Goal: Information Seeking & Learning: Learn about a topic

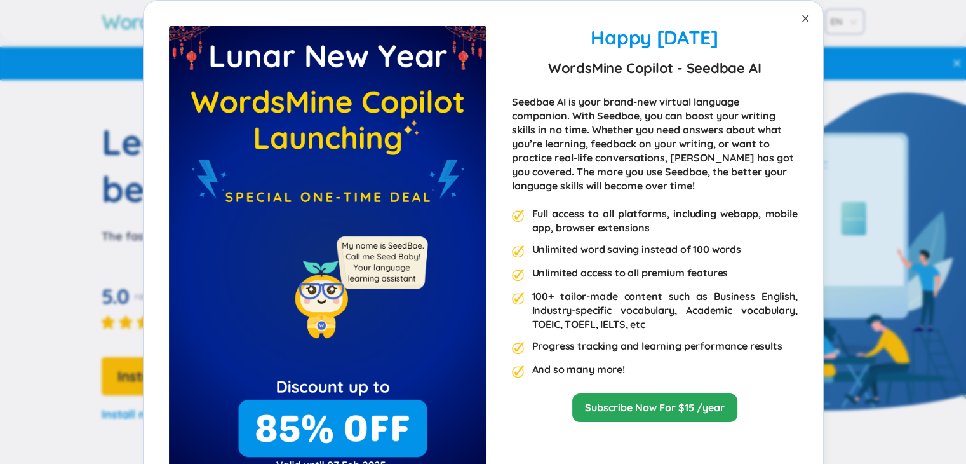
click at [800, 20] on icon "close" at bounding box center [805, 18] width 10 height 10
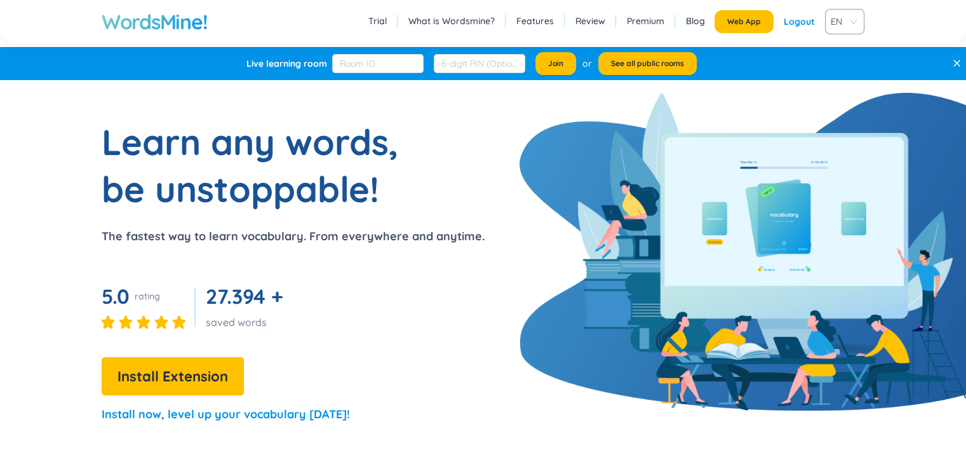
click at [808, 26] on div "Logout" at bounding box center [799, 21] width 31 height 23
click at [807, 26] on link "Login" at bounding box center [804, 21] width 24 height 23
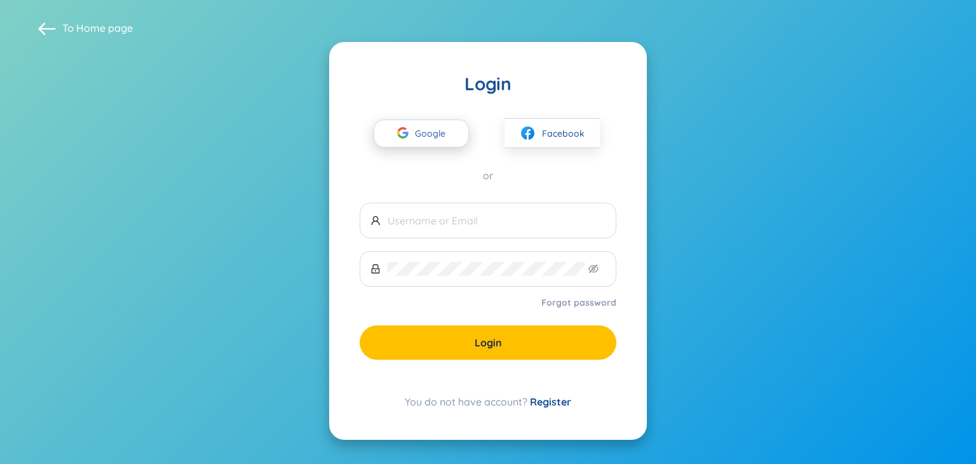
click at [445, 129] on span "Google" at bounding box center [433, 133] width 37 height 27
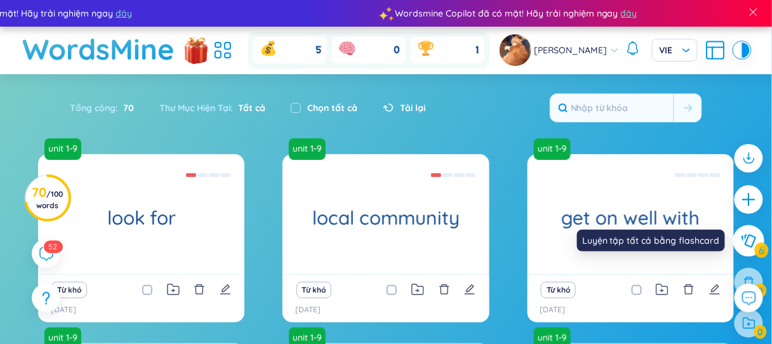
click at [755, 236] on icon at bounding box center [748, 241] width 15 height 14
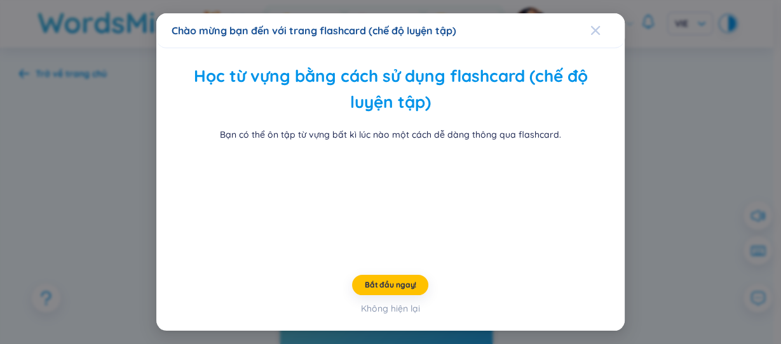
click at [591, 25] on icon "Close" at bounding box center [595, 29] width 9 height 9
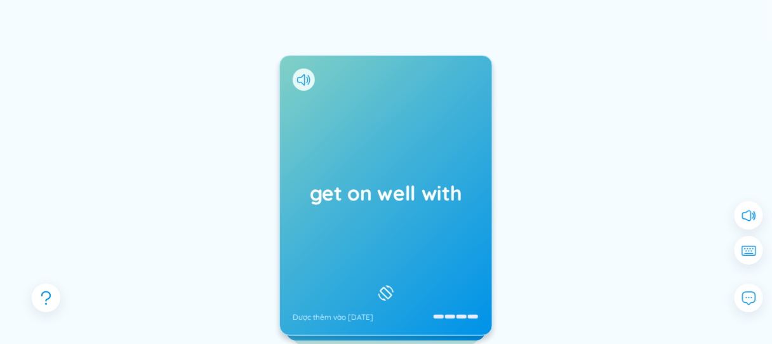
scroll to position [138, 0]
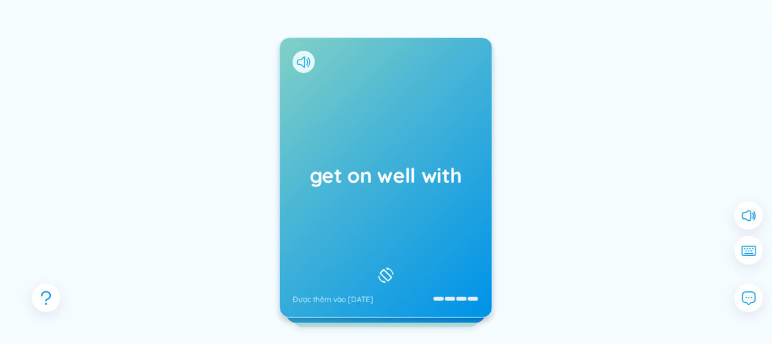
click at [299, 60] on icon at bounding box center [303, 62] width 13 height 11
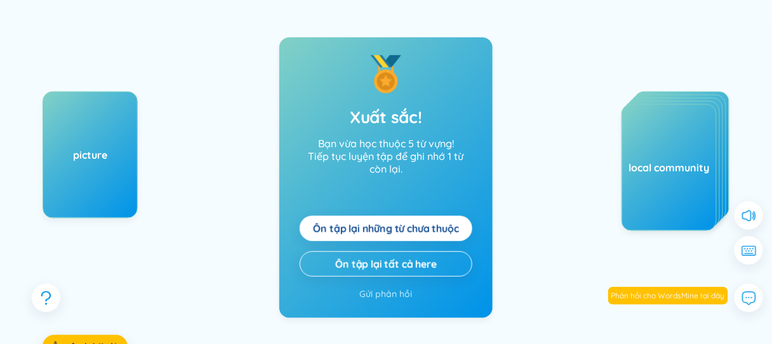
click at [428, 226] on span "Ôn tập lại những từ chưa thuộc" at bounding box center [385, 229] width 145 height 14
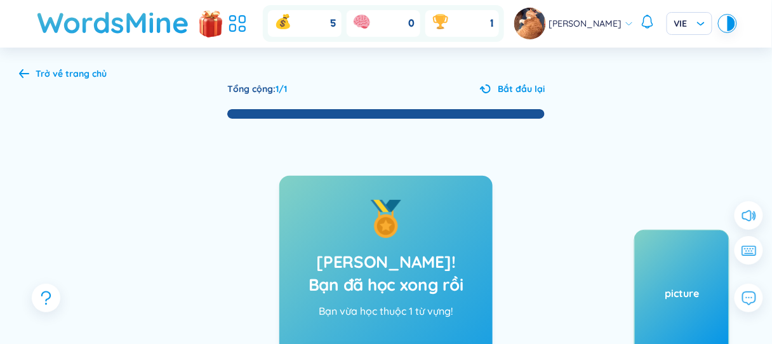
click at [35, 70] on div "Trở về trang chủ" at bounding box center [63, 74] width 88 height 14
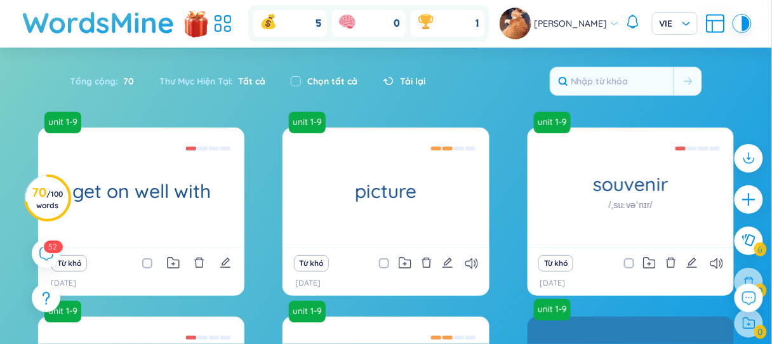
scroll to position [246, 0]
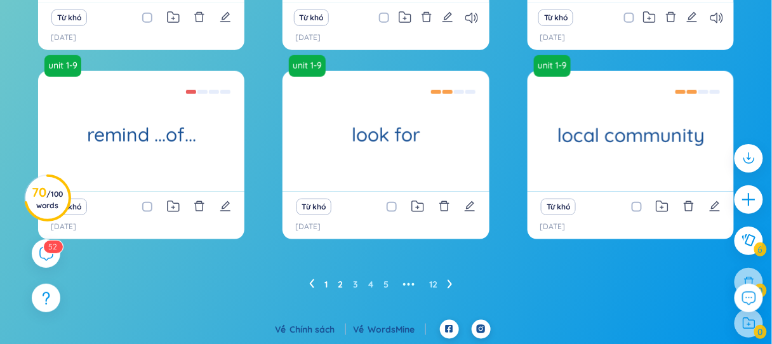
click at [339, 288] on link "2" at bounding box center [340, 284] width 5 height 19
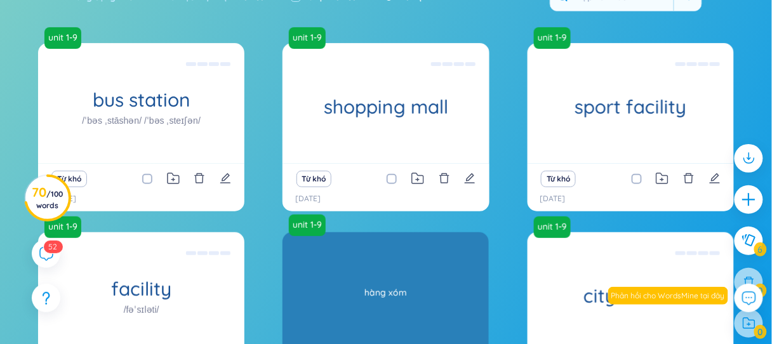
scroll to position [0, 0]
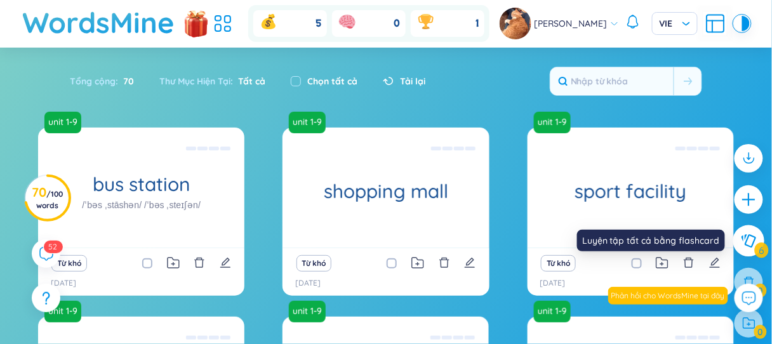
click at [746, 238] on icon at bounding box center [748, 241] width 15 height 14
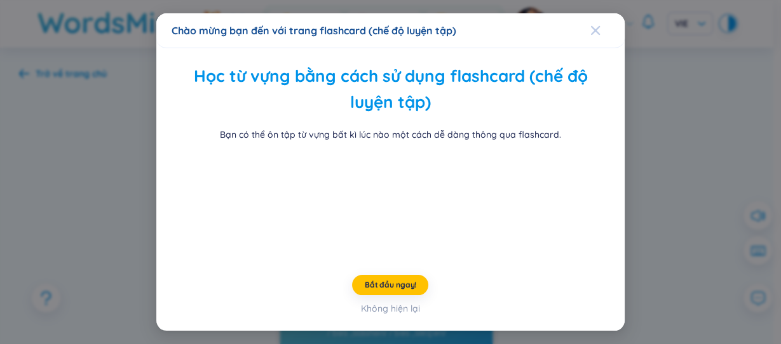
click at [594, 23] on div "Close" at bounding box center [595, 30] width 10 height 34
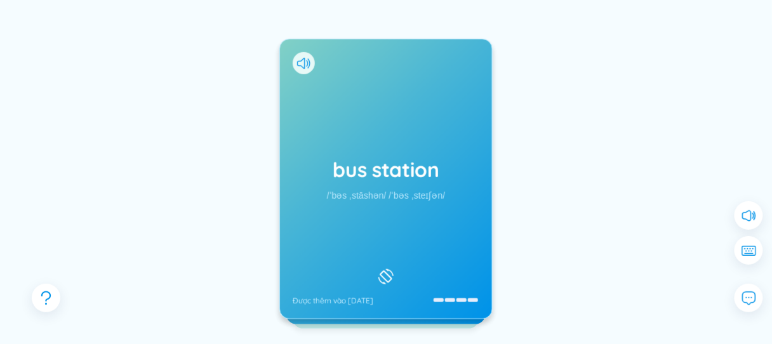
scroll to position [156, 0]
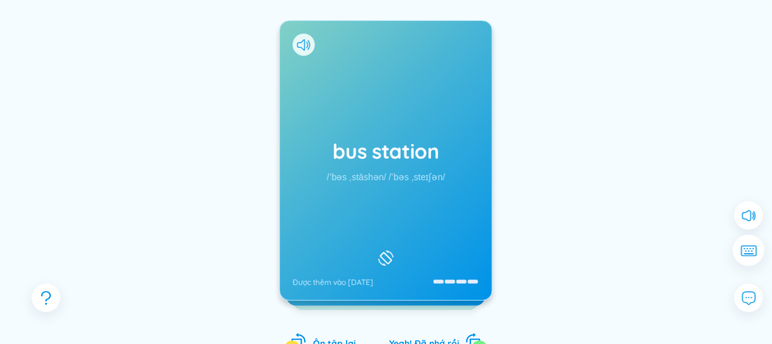
click at [753, 257] on button at bounding box center [750, 251] width 32 height 32
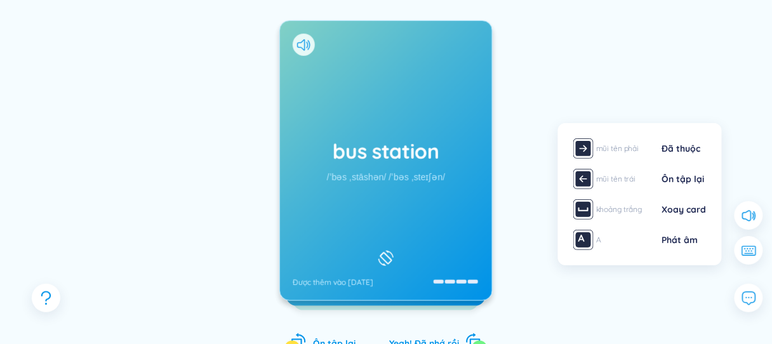
click at [675, 251] on div "mũi tên phải Đã thuộc mũi tên trái Ôn tập lại khoảng trắng Xoay card A Phát âm" at bounding box center [640, 194] width 164 height 142
click at [671, 242] on div "Phát âm" at bounding box center [685, 240] width 44 height 14
click at [583, 241] on img at bounding box center [584, 240] width 20 height 20
click at [549, 253] on div at bounding box center [634, 201] width 191 height 254
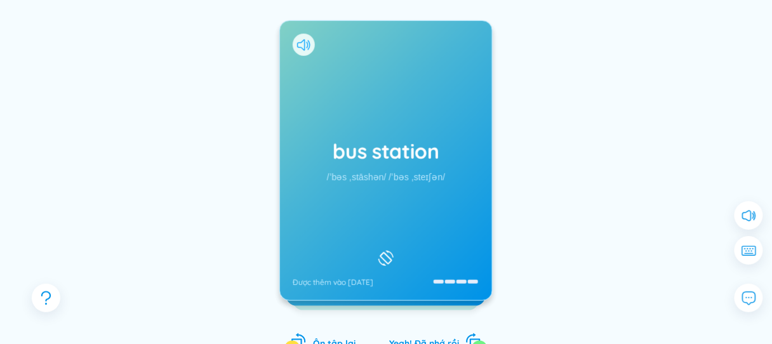
click at [304, 43] on icon at bounding box center [303, 44] width 13 height 11
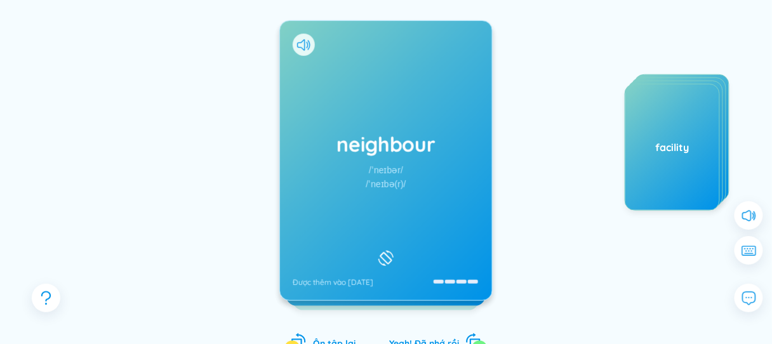
click at [407, 145] on h1 "neighbour" at bounding box center [386, 144] width 187 height 28
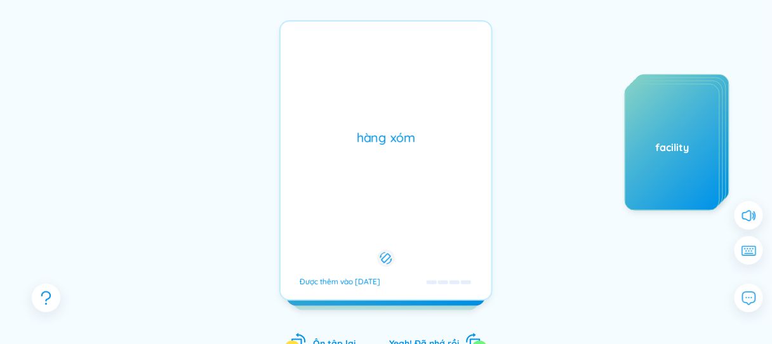
click at [401, 153] on div "hàng xóm Được thêm vào [DATE]" at bounding box center [386, 160] width 213 height 281
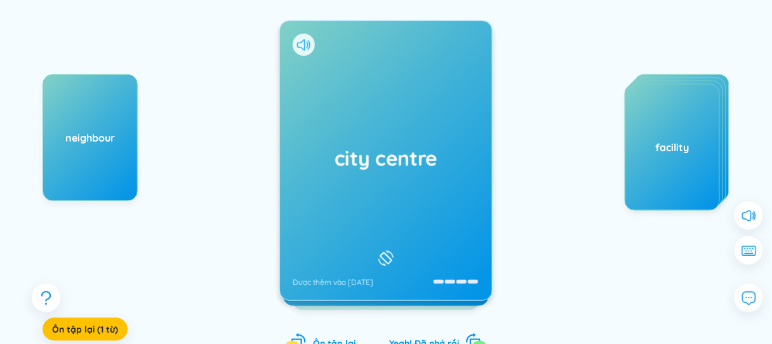
click at [297, 48] on icon at bounding box center [303, 44] width 13 height 11
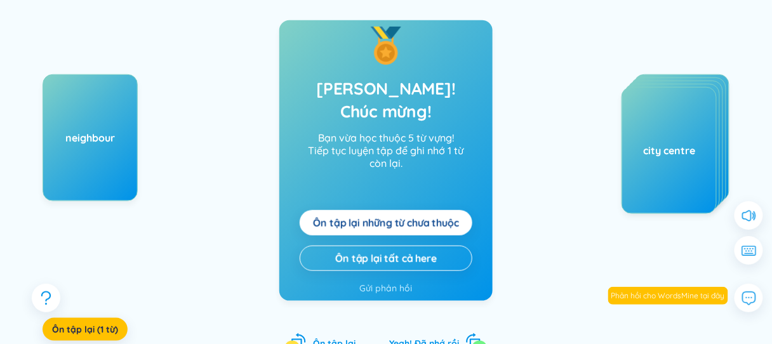
click at [415, 216] on span "Ôn tập lại những từ chưa thuộc" at bounding box center [385, 223] width 145 height 14
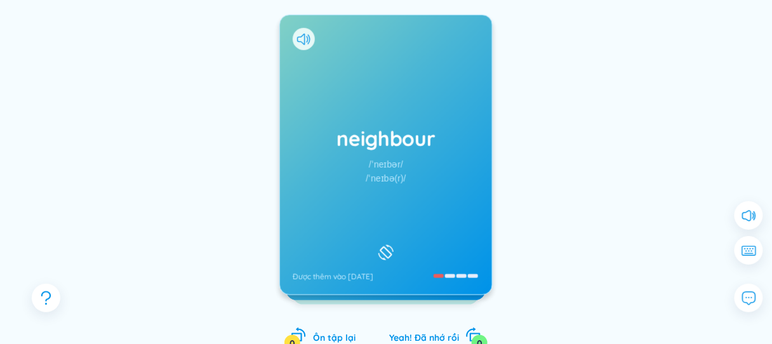
scroll to position [163, 0]
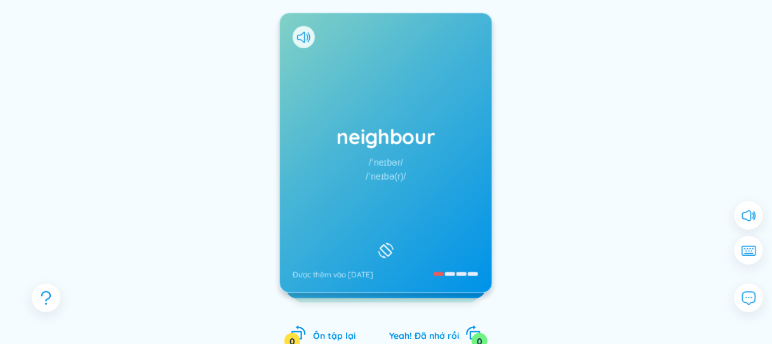
click at [404, 115] on div "neighbour /ˈneɪbər/ /ˈneɪbə(r)/ Được thêm vào [DATE]" at bounding box center [386, 153] width 212 height 280
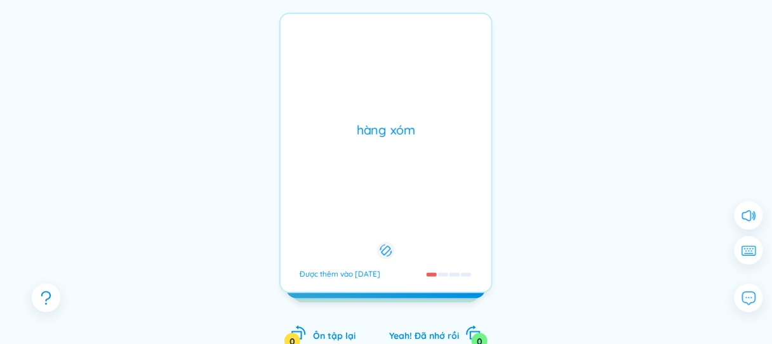
click at [405, 115] on div "hàng xóm Được thêm vào [DATE]" at bounding box center [386, 153] width 213 height 281
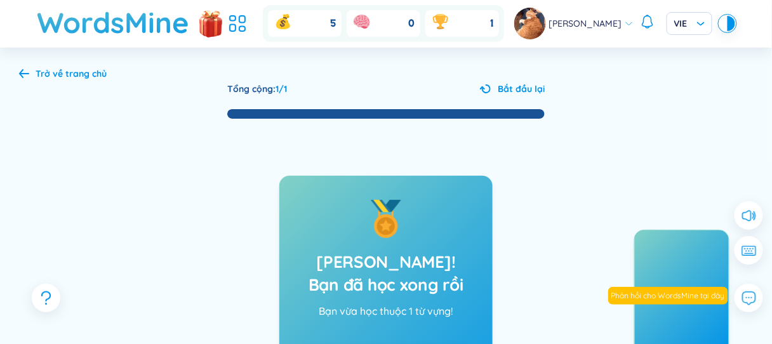
click at [31, 75] on div "Trở về trang chủ" at bounding box center [63, 74] width 88 height 14
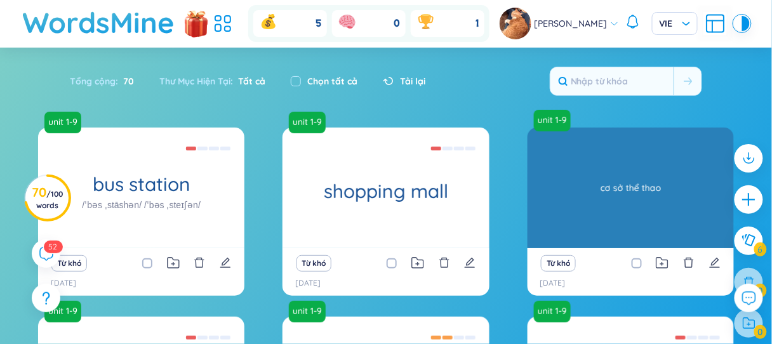
scroll to position [246, 0]
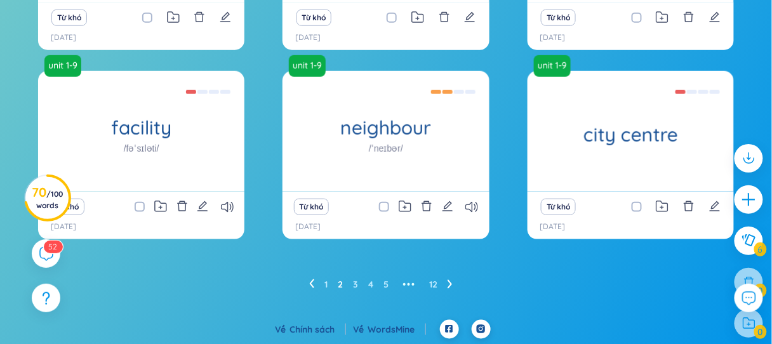
click at [353, 284] on ul "1 2 3 4 5 ••• 12" at bounding box center [386, 284] width 154 height 20
click at [354, 287] on link "3" at bounding box center [355, 284] width 5 height 19
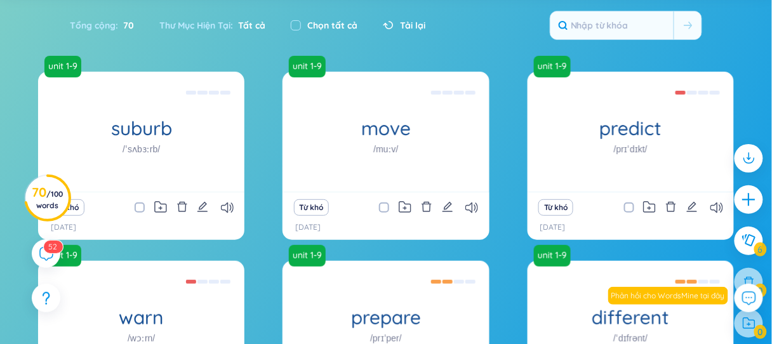
scroll to position [65, 0]
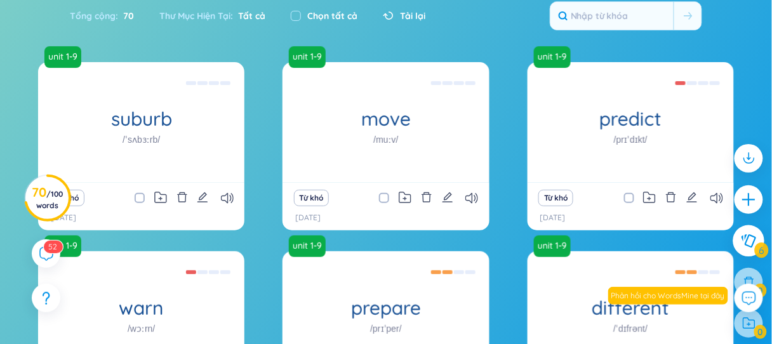
click at [748, 239] on icon at bounding box center [748, 241] width 15 height 14
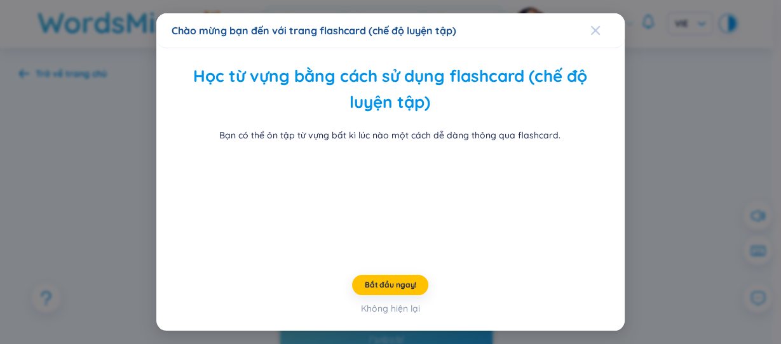
click at [591, 25] on icon "Close" at bounding box center [595, 29] width 9 height 9
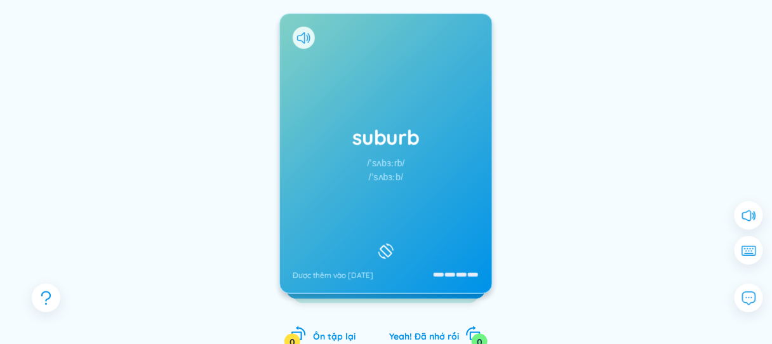
scroll to position [164, 0]
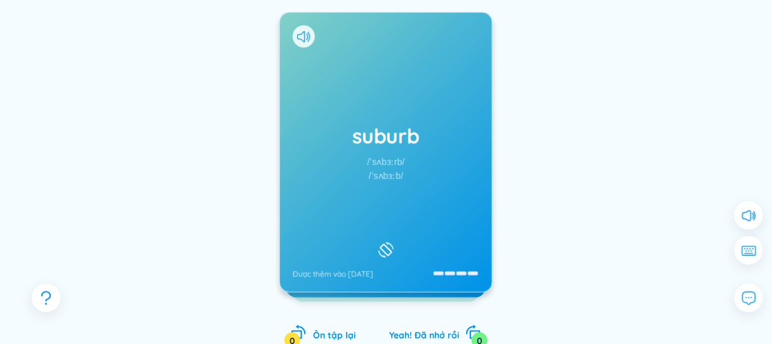
click at [313, 36] on div at bounding box center [304, 36] width 22 height 22
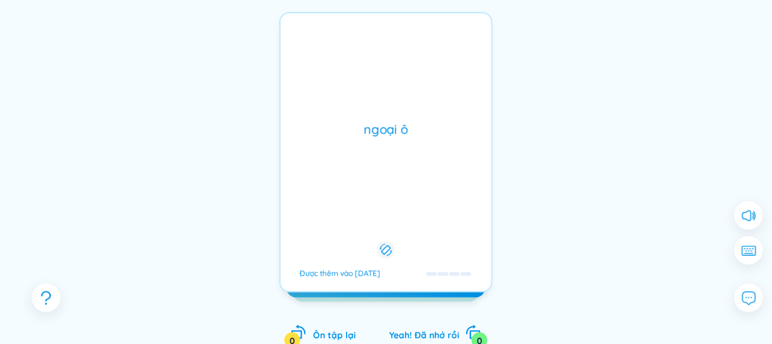
click at [310, 43] on div "suburb /ˈsʌbɜːrb/ /ˈsʌbɜːb/ Được thêm vào [DATE] ngoại ô Được thêm vào [DATE]" at bounding box center [386, 152] width 213 height 281
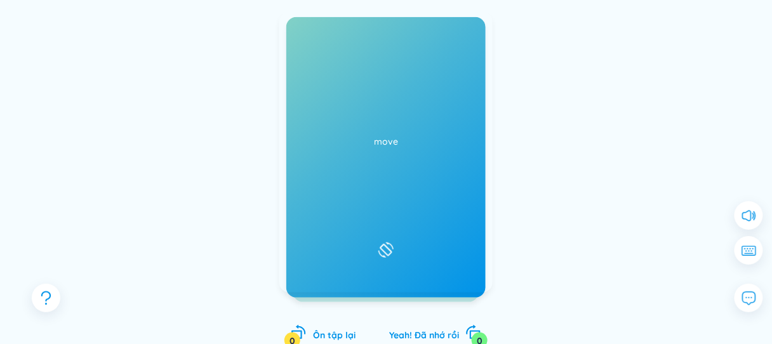
click at [297, 38] on icon at bounding box center [303, 36] width 13 height 11
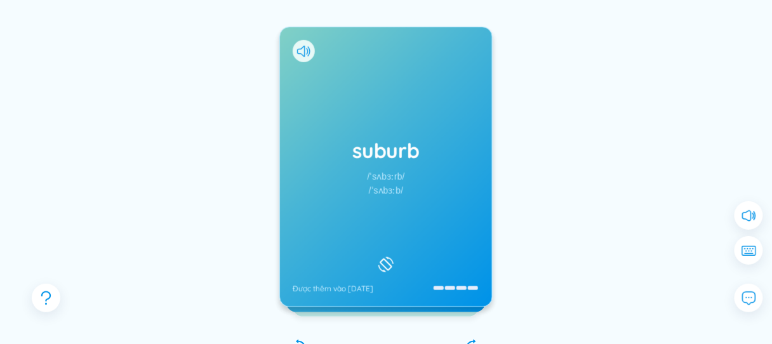
scroll to position [150, 0]
click at [408, 165] on div "suburb /ˈsʌbɜːrb/ /ˈsʌbɜːb/ Được thêm vào [DATE]" at bounding box center [386, 167] width 212 height 280
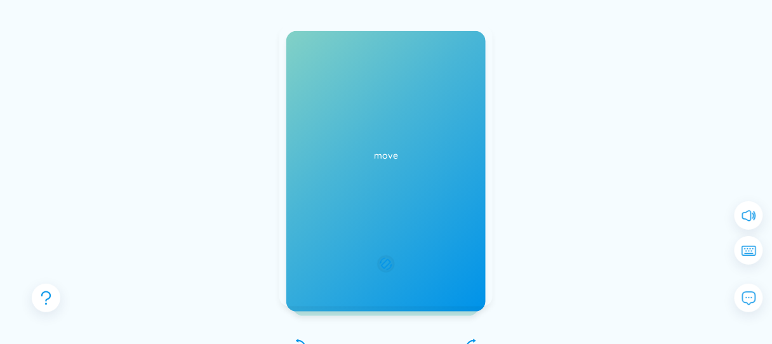
click at [404, 164] on div "ngoại ô Được thêm vào [DATE]" at bounding box center [386, 166] width 213 height 281
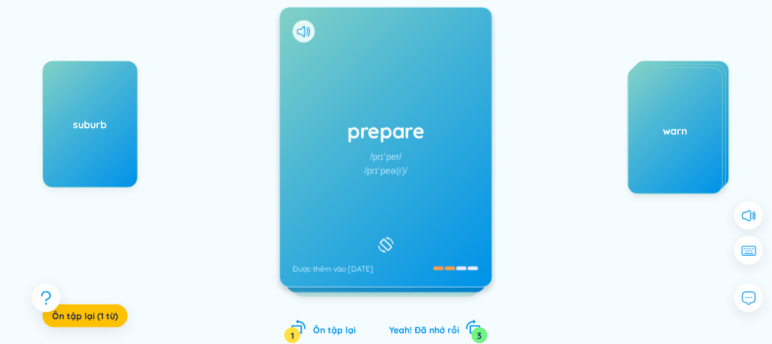
scroll to position [169, 0]
click at [306, 35] on icon at bounding box center [303, 31] width 13 height 11
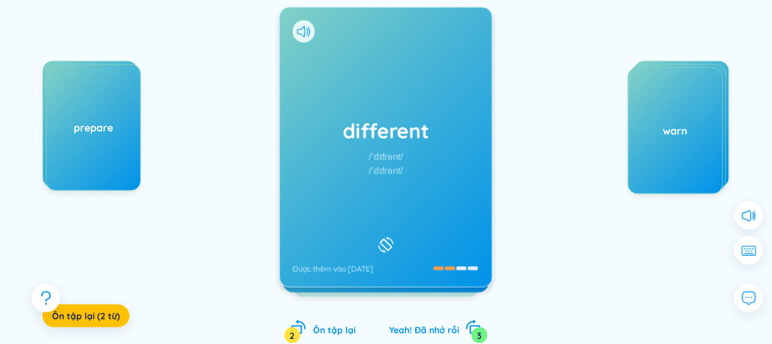
click at [421, 126] on h1 "different" at bounding box center [386, 131] width 187 height 28
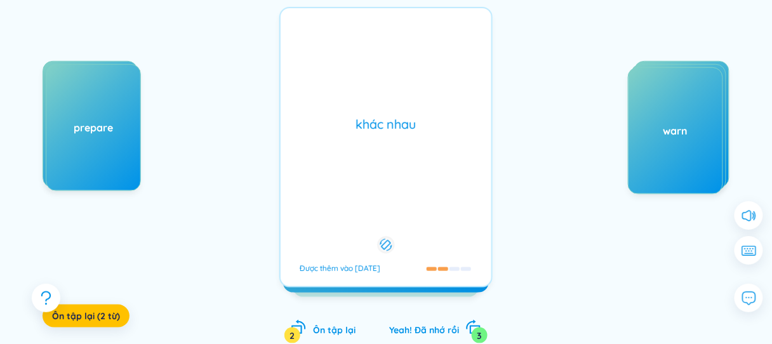
click at [421, 125] on div "khác nhau" at bounding box center [386, 125] width 198 height 18
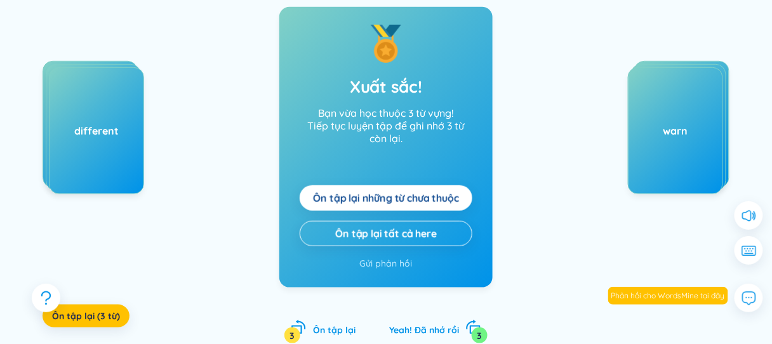
click at [386, 196] on span "Ôn tập lại những từ chưa thuộc" at bounding box center [385, 198] width 145 height 14
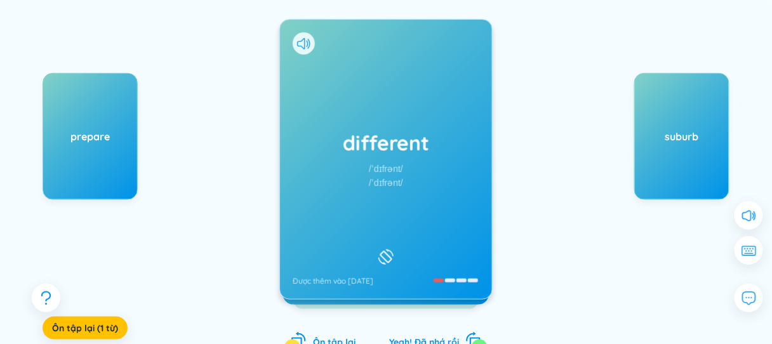
scroll to position [165, 0]
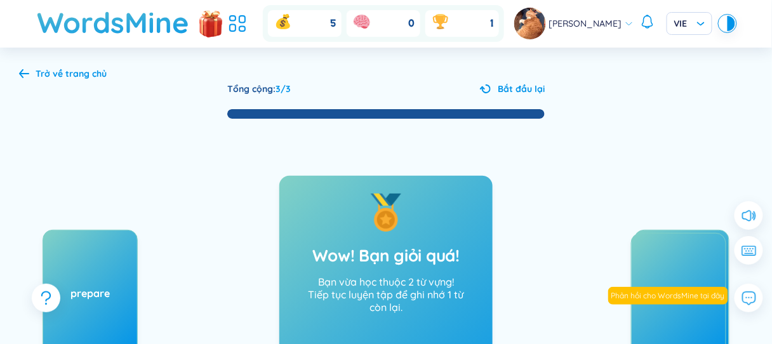
click at [58, 70] on div "Trở về trang chủ" at bounding box center [71, 74] width 71 height 14
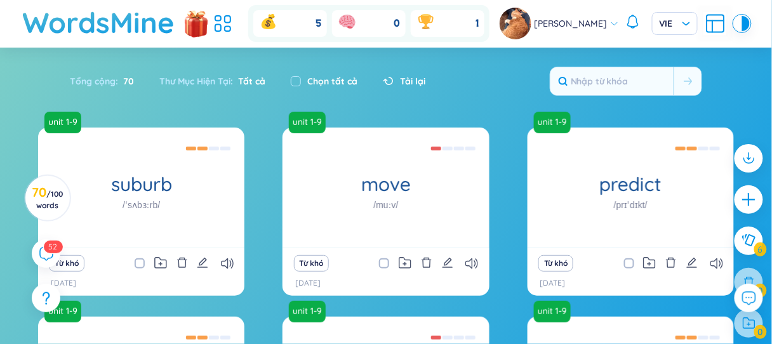
scroll to position [239, 0]
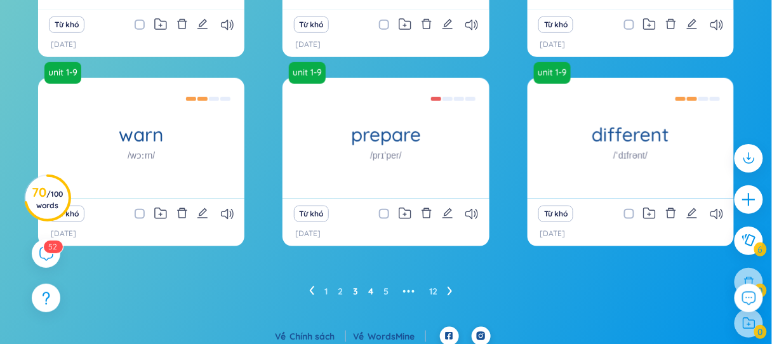
click at [371, 293] on link "4" at bounding box center [370, 291] width 5 height 19
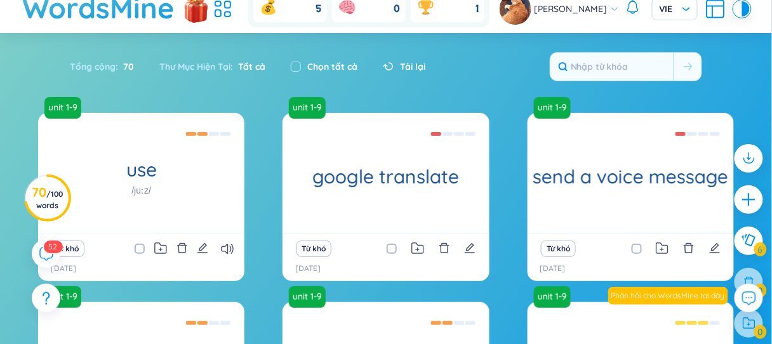
scroll to position [0, 0]
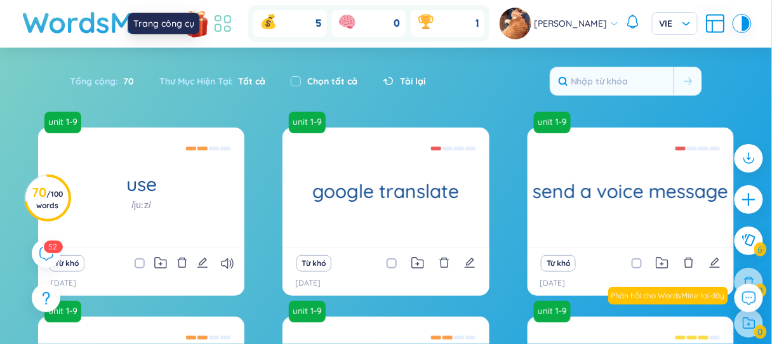
click at [222, 28] on icon at bounding box center [223, 23] width 23 height 23
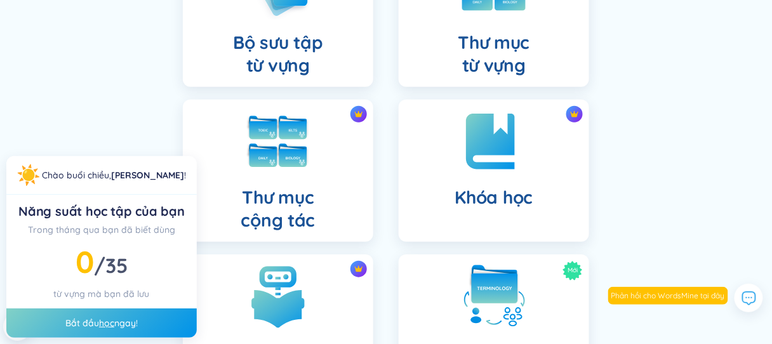
scroll to position [132, 0]
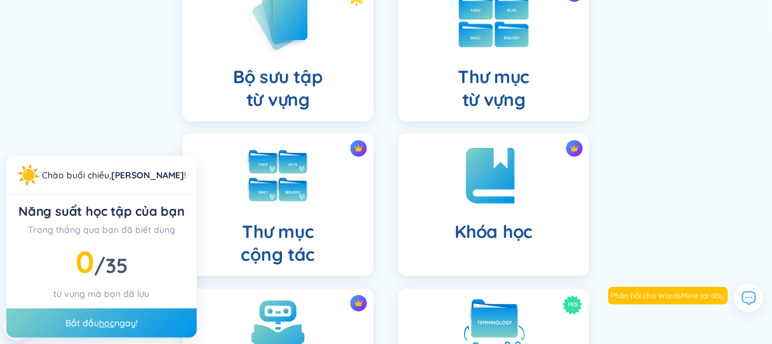
click at [503, 60] on div "Thư mục từ vựng" at bounding box center [494, 50] width 191 height 142
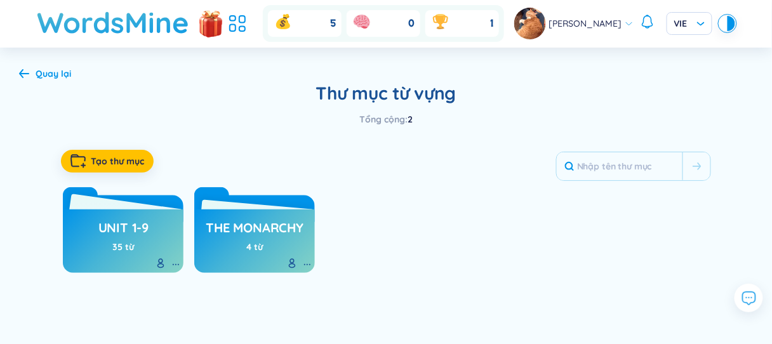
click at [150, 235] on div "unit 1-9 35 từ" at bounding box center [123, 242] width 121 height 64
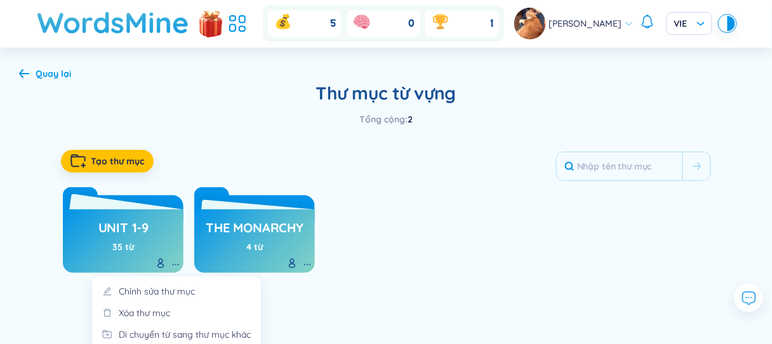
click at [175, 262] on icon at bounding box center [176, 265] width 10 height 10
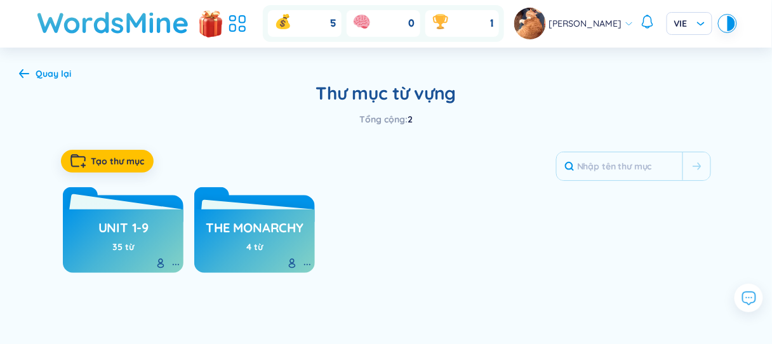
click at [133, 229] on h3 "unit 1-9" at bounding box center [123, 231] width 50 height 24
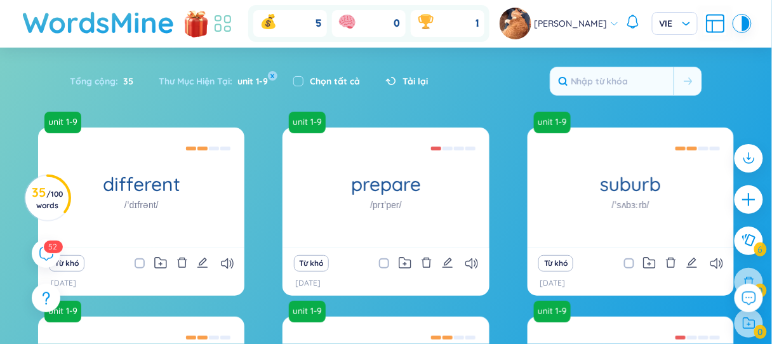
click at [227, 24] on icon at bounding box center [223, 23] width 23 height 23
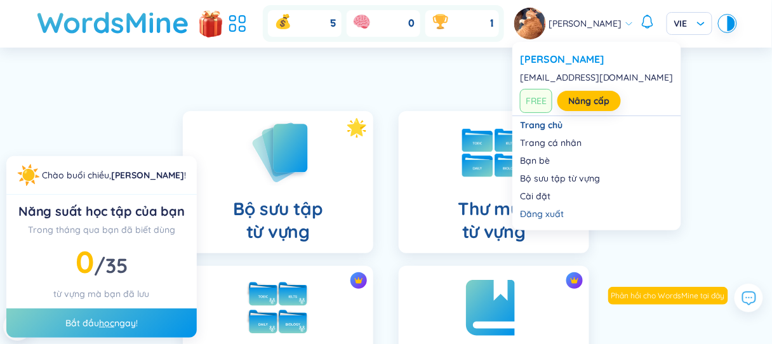
click at [633, 24] on icon at bounding box center [629, 23] width 9 height 9
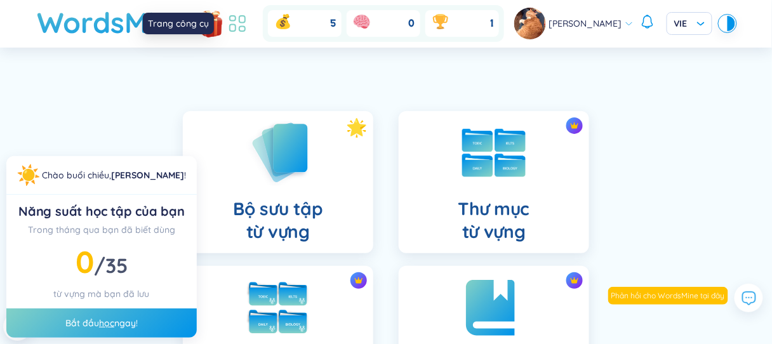
click at [243, 22] on icon at bounding box center [242, 19] width 6 height 7
click at [231, 22] on icon at bounding box center [237, 23] width 23 height 23
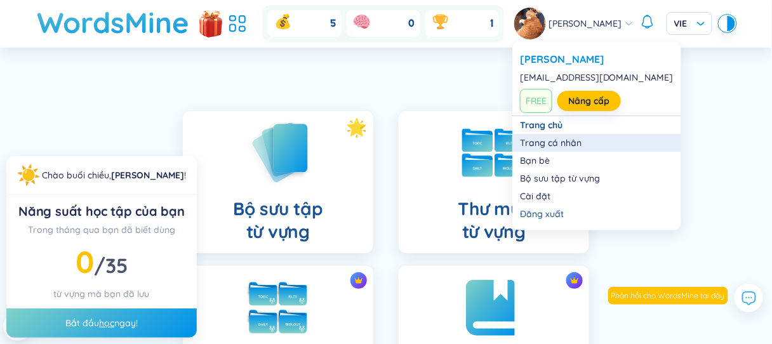
click at [565, 143] on link "Trang cá nhân" at bounding box center [597, 143] width 154 height 13
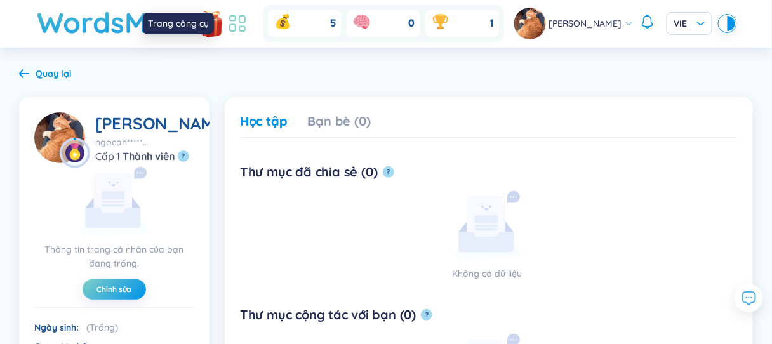
click at [239, 22] on icon at bounding box center [237, 23] width 23 height 23
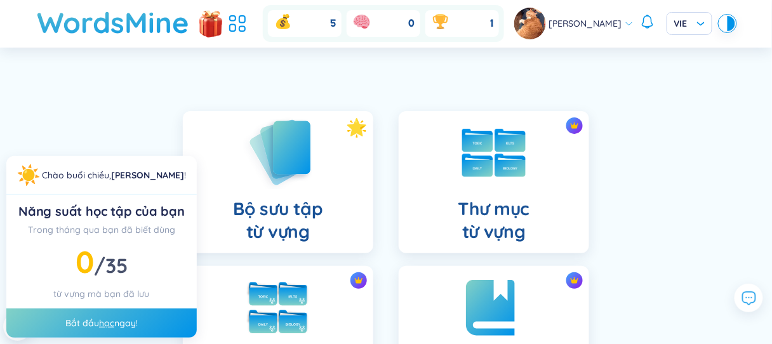
click at [323, 198] on div "Bộ sưu tập từ vựng" at bounding box center [278, 182] width 191 height 142
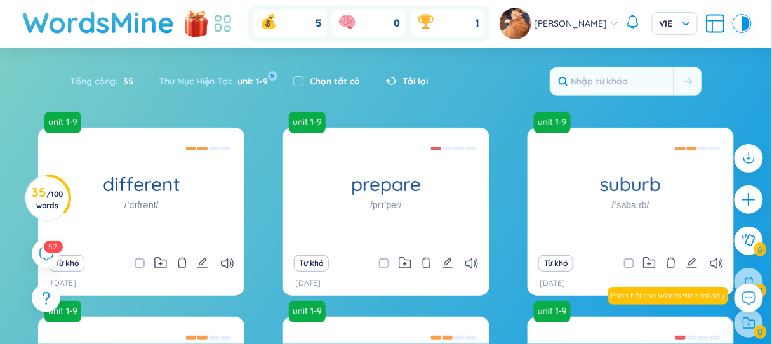
click at [227, 24] on icon at bounding box center [223, 23] width 23 height 23
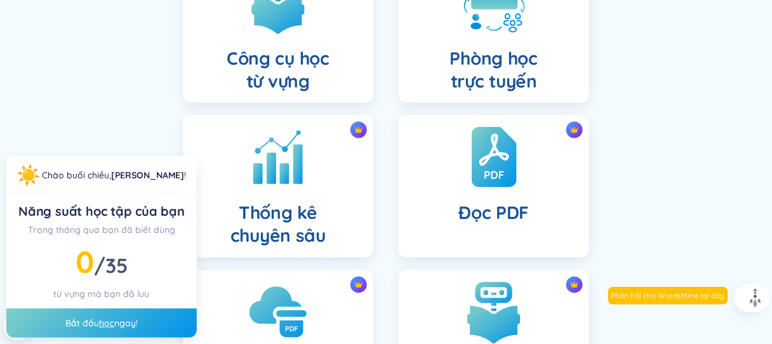
scroll to position [437, 0]
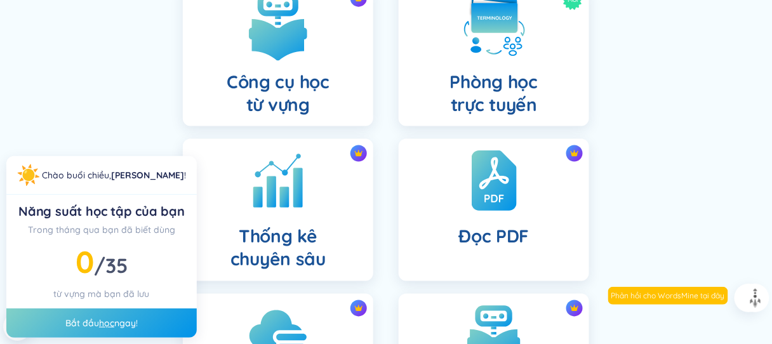
click at [332, 93] on div "Công cụ học từ vựng" at bounding box center [278, 55] width 191 height 142
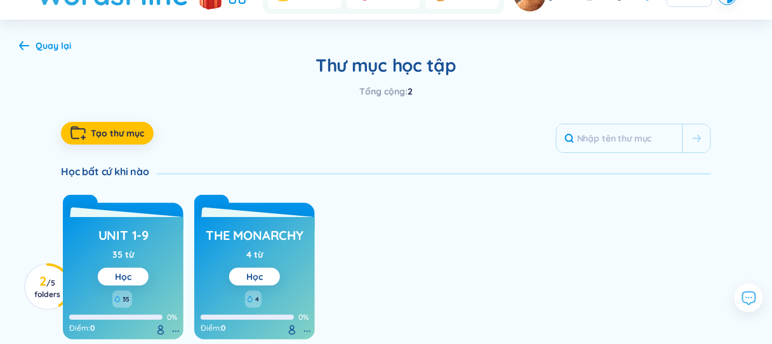
scroll to position [32, 0]
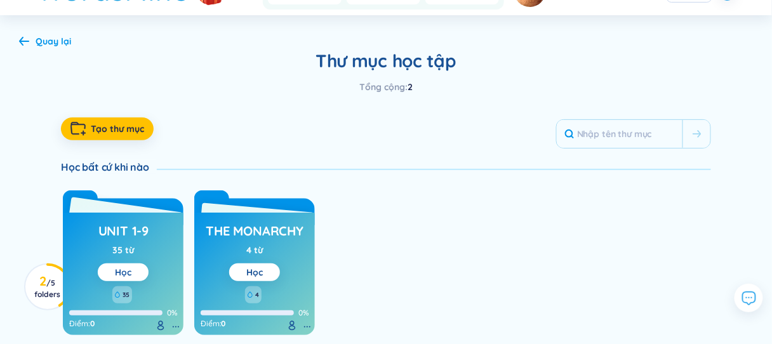
click at [136, 266] on button "Học" at bounding box center [123, 273] width 51 height 18
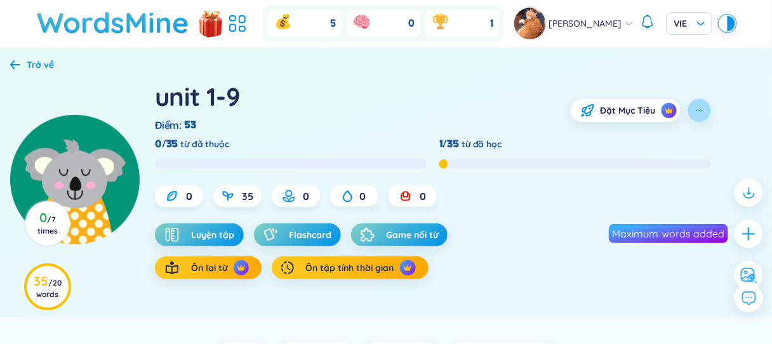
click at [706, 110] on button "button" at bounding box center [700, 110] width 23 height 23
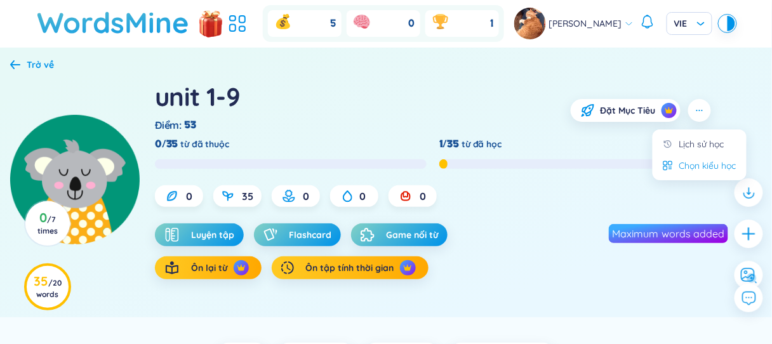
click at [712, 166] on div "Chọn kiểu học" at bounding box center [708, 166] width 57 height 14
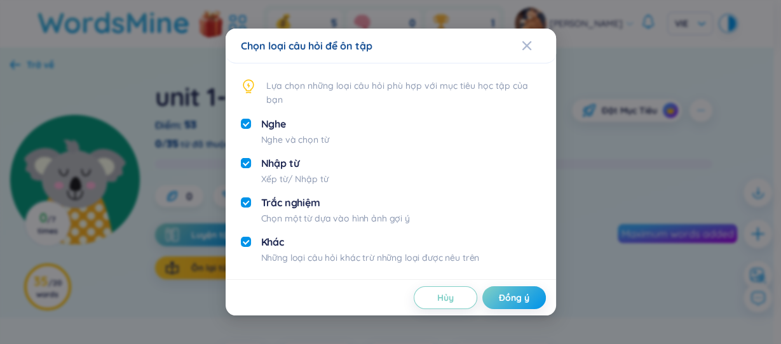
click at [248, 160] on input "checkbox" at bounding box center [246, 163] width 10 height 10
checkbox input "false"
drag, startPoint x: 249, startPoint y: 239, endPoint x: 262, endPoint y: 241, distance: 12.8
click at [250, 239] on input "checkbox" at bounding box center [246, 242] width 10 height 10
checkbox input "false"
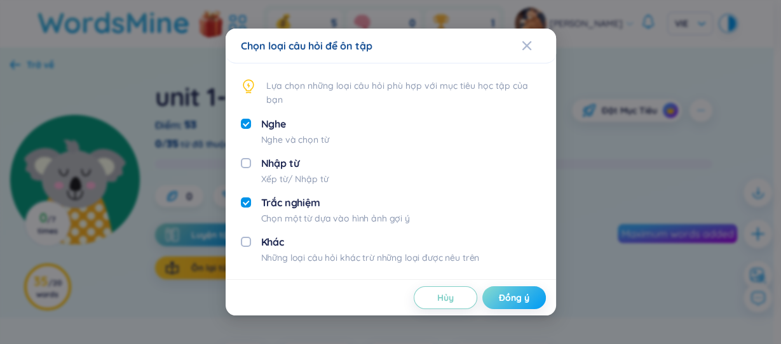
click at [509, 300] on span "Đồng ý" at bounding box center [514, 298] width 30 height 13
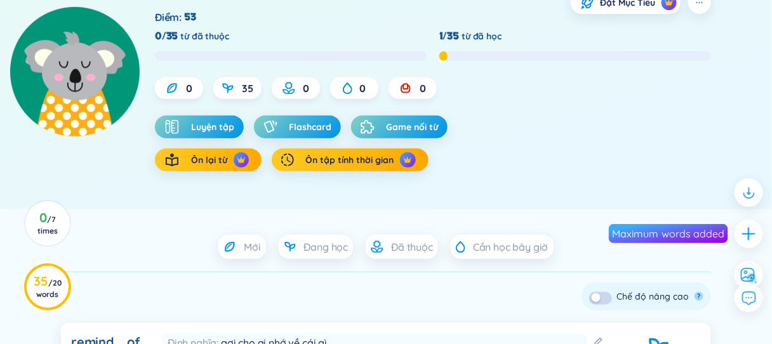
scroll to position [99, 0]
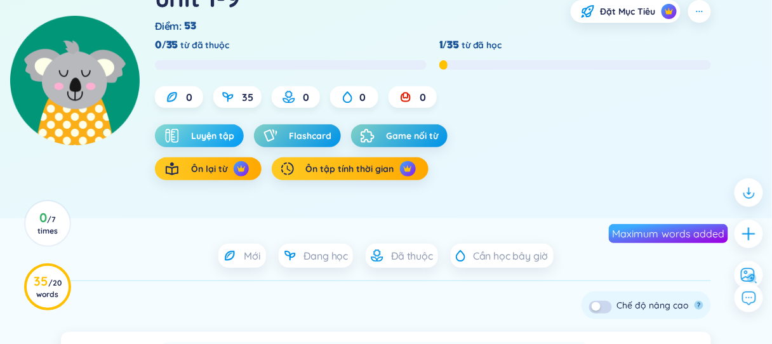
click at [191, 139] on button "Luyện tập" at bounding box center [199, 136] width 89 height 23
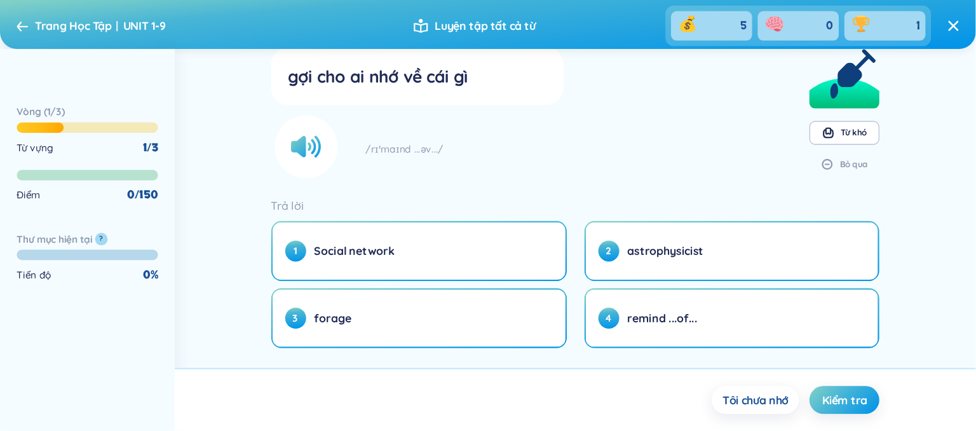
scroll to position [20, 0]
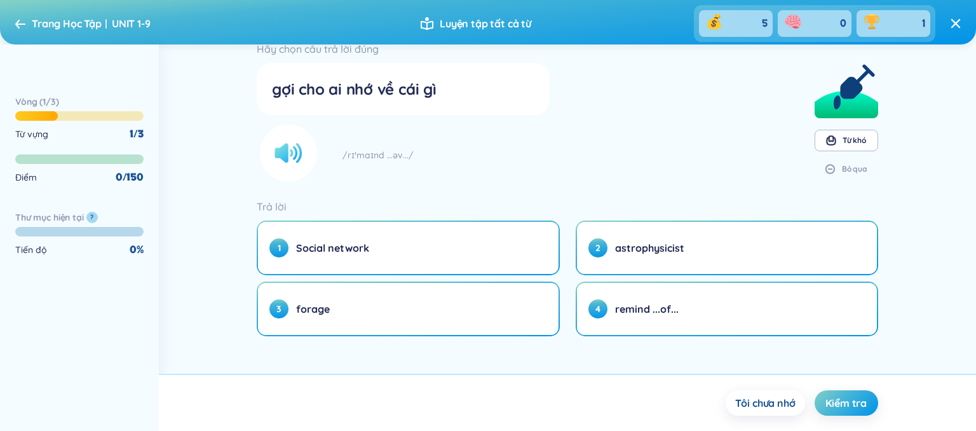
click at [281, 162] on circle at bounding box center [288, 153] width 57 height 57
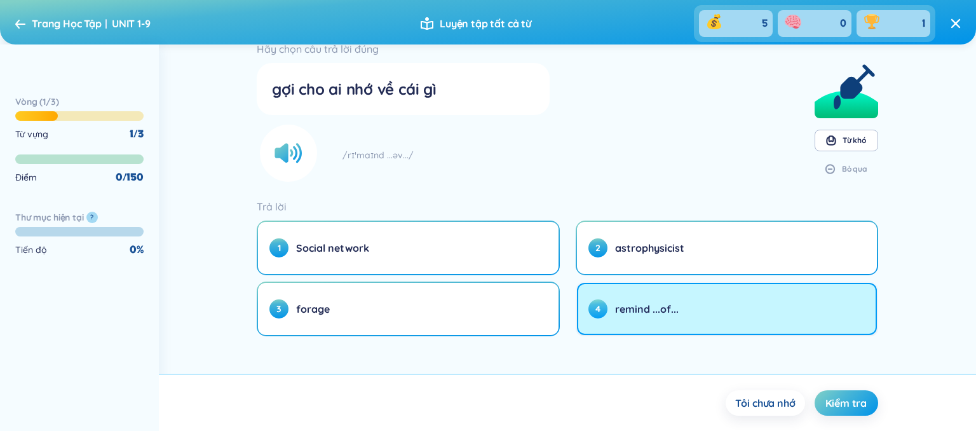
click at [698, 315] on button "4 remind ...of..." at bounding box center [727, 309] width 300 height 52
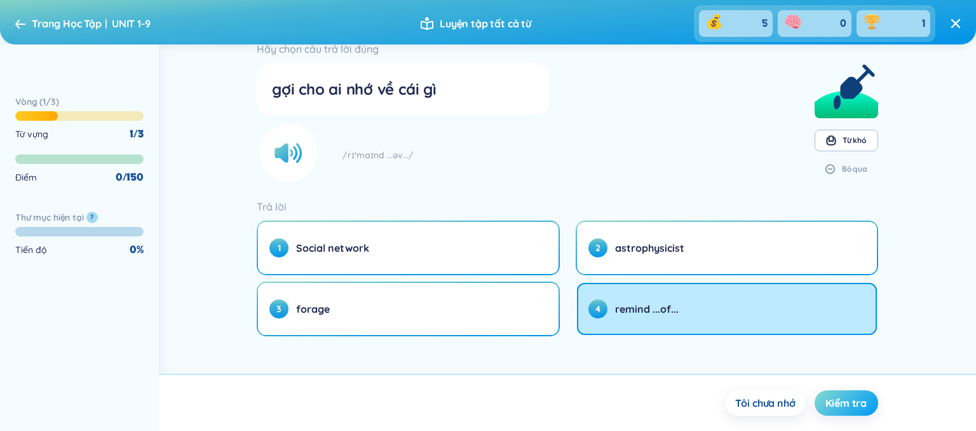
click at [780, 370] on span "Kiểm tra" at bounding box center [845, 403] width 41 height 14
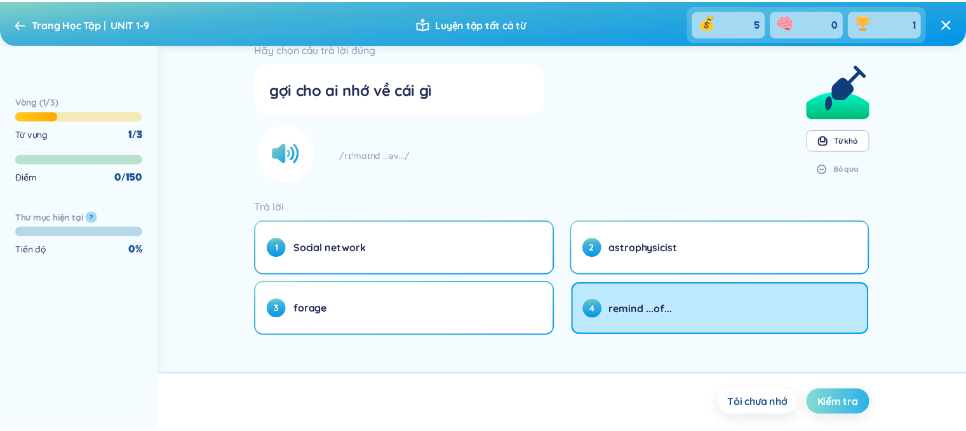
scroll to position [0, 0]
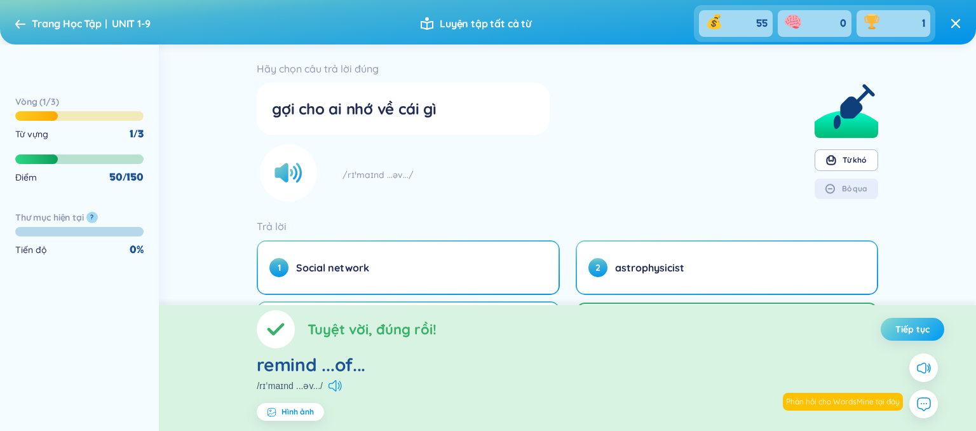
click at [780, 330] on button "Tiếp tục" at bounding box center [912, 329] width 64 height 23
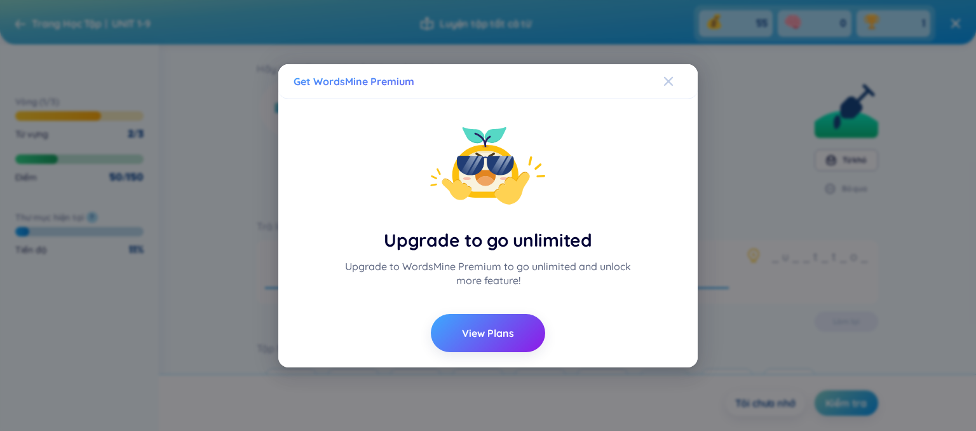
drag, startPoint x: 665, startPoint y: 79, endPoint x: 673, endPoint y: 81, distance: 7.9
click at [666, 79] on icon "Close" at bounding box center [668, 80] width 9 height 9
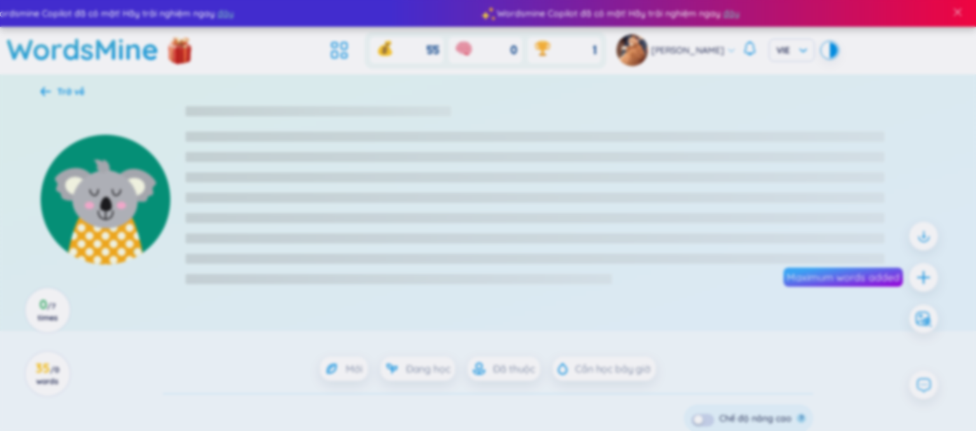
click at [673, 81] on div "Get WordsMine Premium Upgrade to go unlimited Upgrade to WordsMine Premium to g…" at bounding box center [488, 215] width 976 height 431
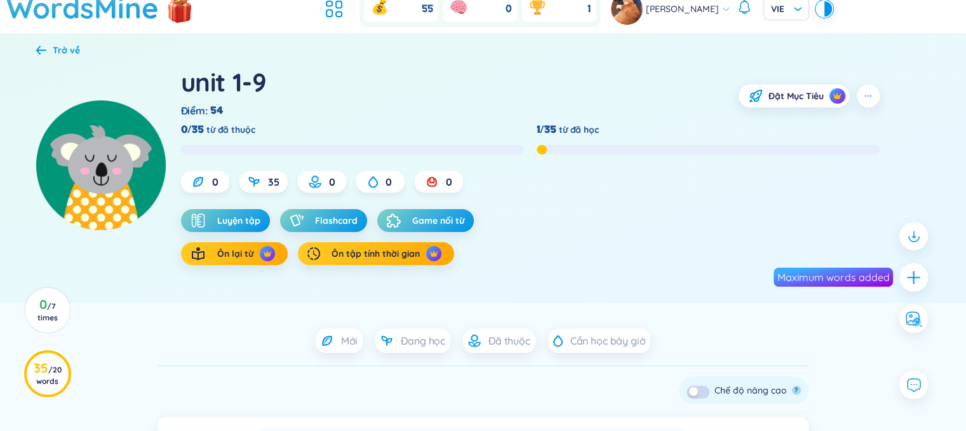
scroll to position [40, 0]
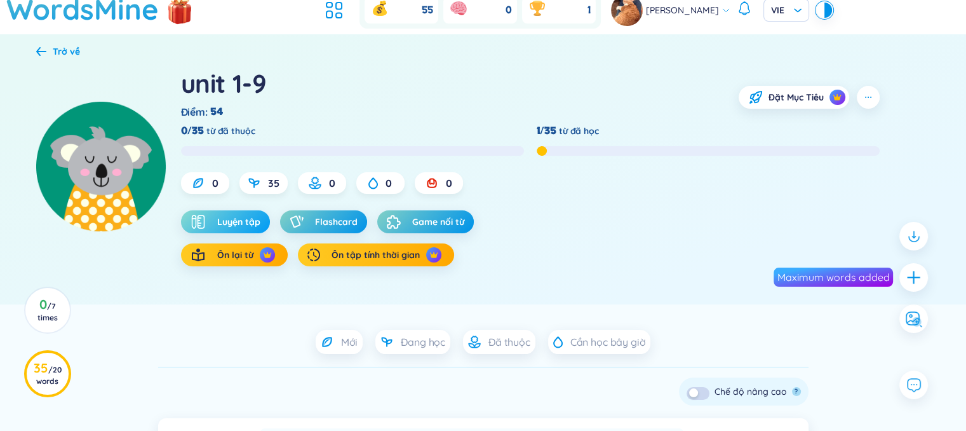
click at [267, 214] on button "Luyện tập" at bounding box center [225, 221] width 89 height 23
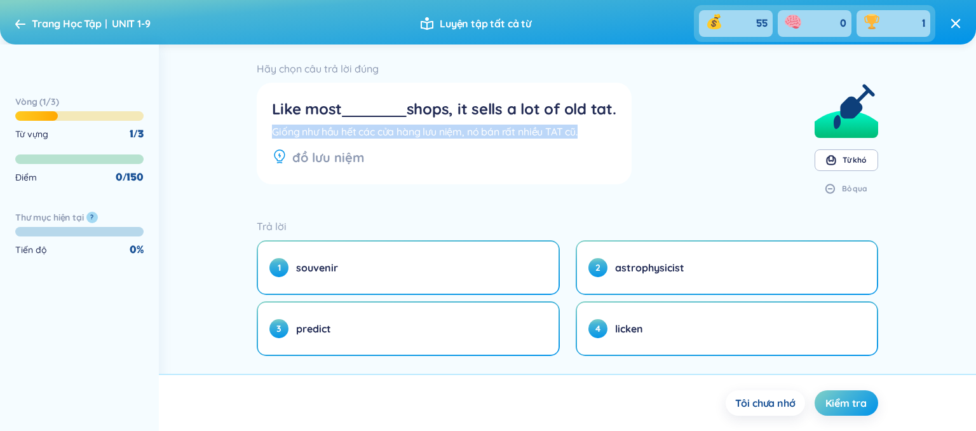
drag, startPoint x: 273, startPoint y: 133, endPoint x: 612, endPoint y: 131, distance: 339.2
click at [612, 131] on div "Giống như hầu hết các cửa hàng lưu niệm, nó bán rất nhiều TAT cũ." at bounding box center [444, 132] width 344 height 14
click at [663, 191] on section "Hãy chọn câu trả lời đúng Like most shops, it sells a lot of old tat. Giống như…" at bounding box center [567, 133] width 621 height 147
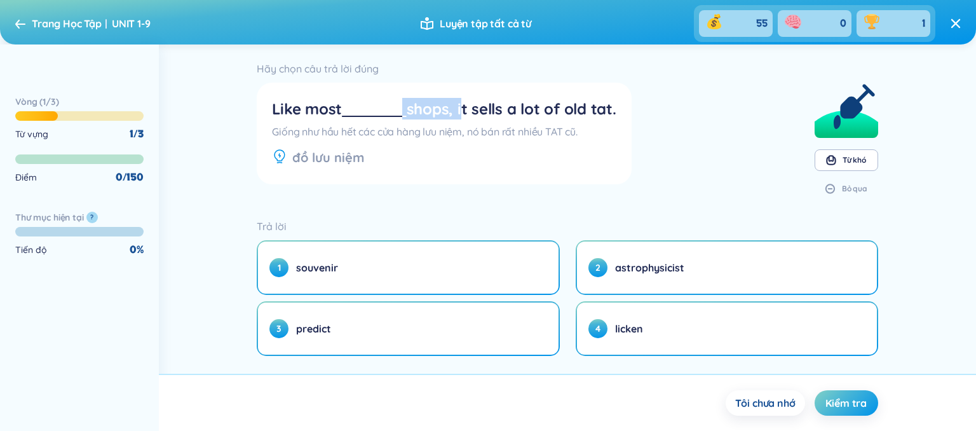
drag, startPoint x: 460, startPoint y: 106, endPoint x: 401, endPoint y: 109, distance: 59.2
click at [401, 107] on div "Like most shops, it sells a lot of old tat." at bounding box center [444, 109] width 344 height 22
drag, startPoint x: 382, startPoint y: 133, endPoint x: 465, endPoint y: 126, distance: 83.5
click at [465, 126] on div "Giống như hầu hết các cửa hàng lưu niệm, nó bán rất nhiều TAT cũ." at bounding box center [444, 132] width 344 height 14
drag, startPoint x: 346, startPoint y: 110, endPoint x: 414, endPoint y: 104, distance: 68.3
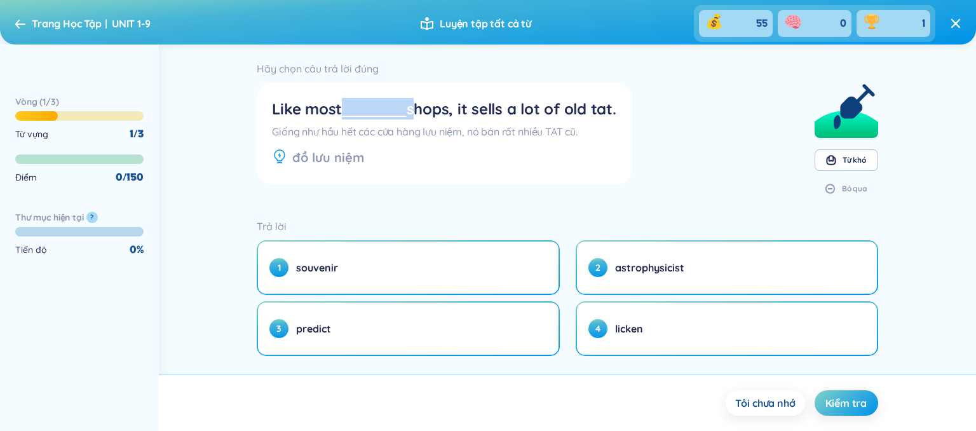
click at [414, 104] on div "Like most shops, it sells a lot of old tat." at bounding box center [444, 109] width 344 height 22
drag, startPoint x: 307, startPoint y: 156, endPoint x: 384, endPoint y: 152, distance: 76.9
click at [384, 152] on div "đồ lưu niệm" at bounding box center [444, 158] width 344 height 18
click at [745, 170] on section "Hãy chọn câu trả lời đúng Like most shops, it sells a lot of old tat. Giống như…" at bounding box center [567, 133] width 621 height 147
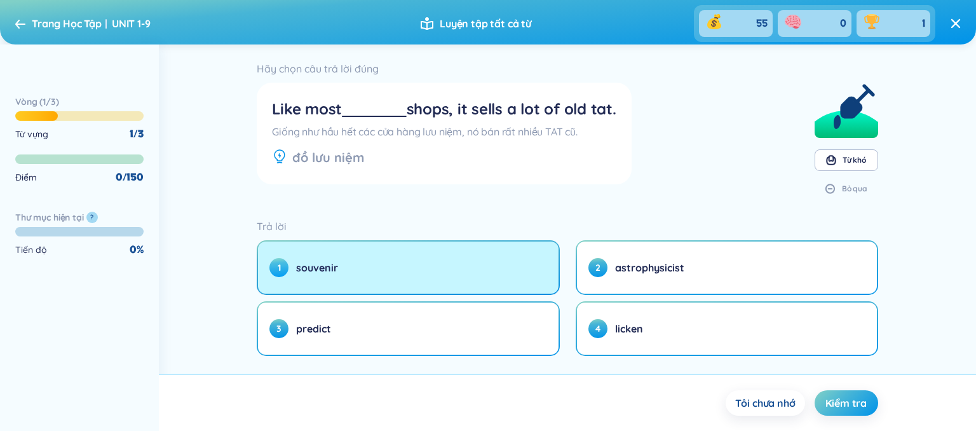
click at [385, 265] on button "1 souvenir" at bounding box center [408, 267] width 300 height 52
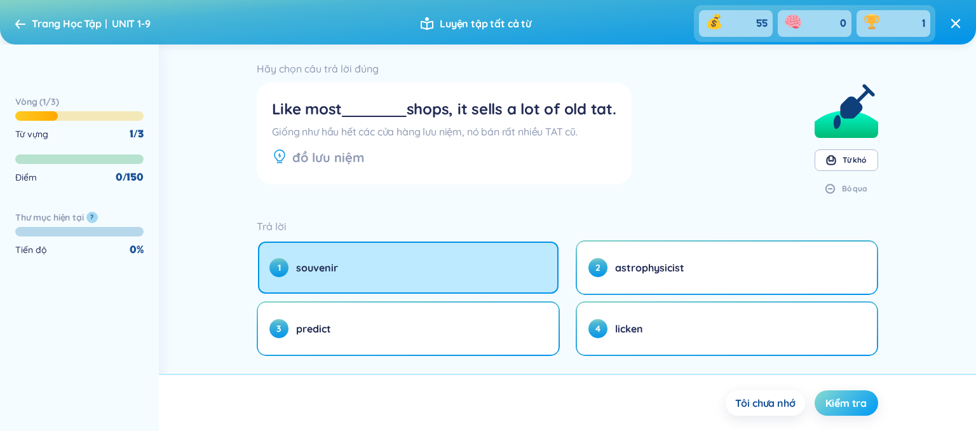
click at [780, 370] on button "Kiểm tra" at bounding box center [846, 402] width 64 height 25
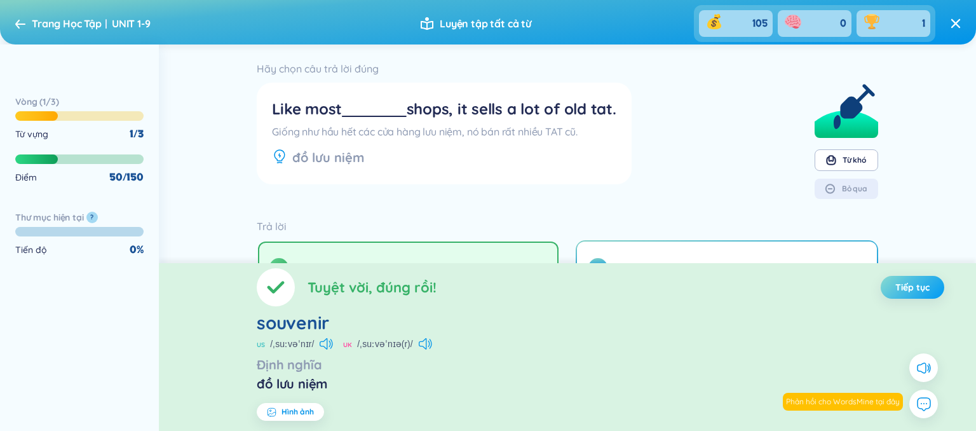
click at [780, 293] on span "Tiếp tục" at bounding box center [912, 287] width 34 height 13
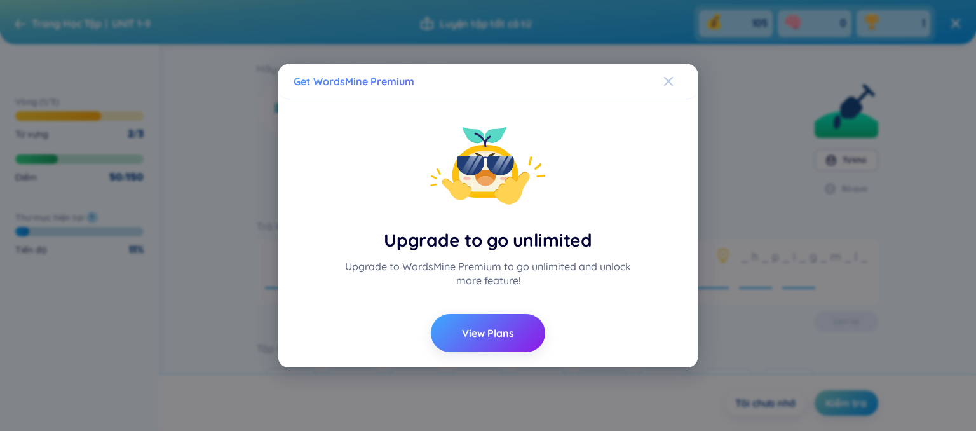
click at [668, 84] on icon "Close" at bounding box center [668, 81] width 10 height 10
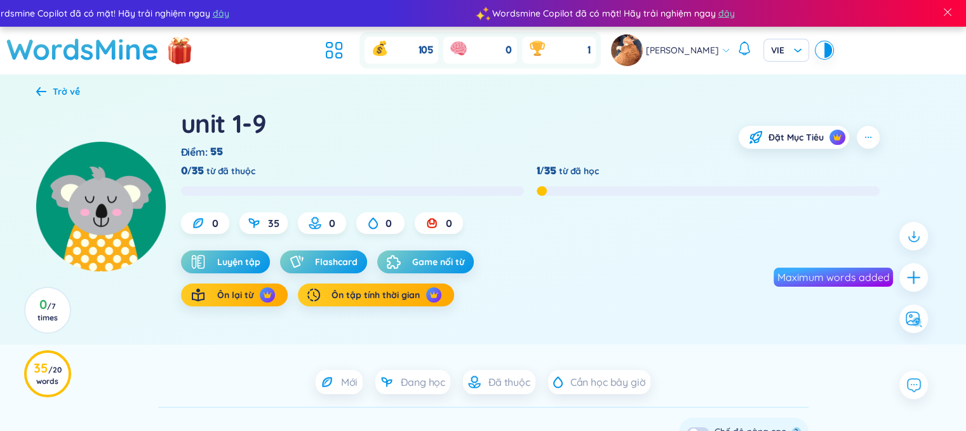
click at [46, 91] on icon at bounding box center [41, 91] width 10 height 10
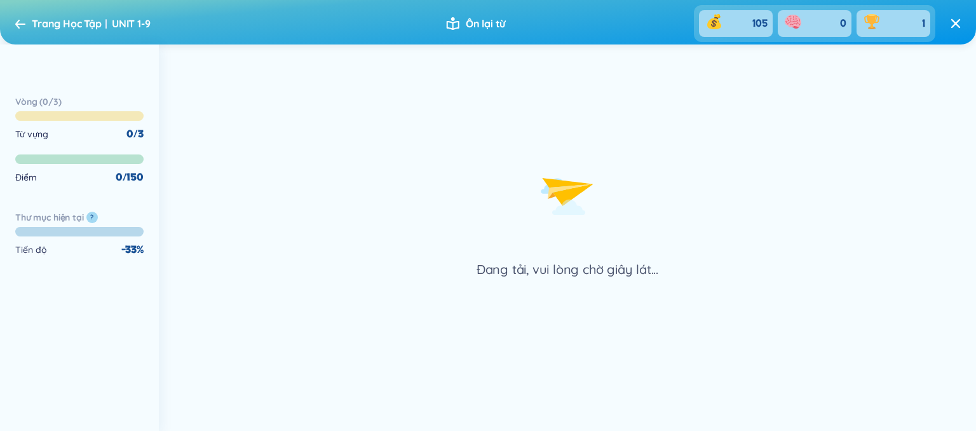
click at [13, 22] on header "Trang Học Tập UNIT 1-9 Ôn lại từ 105 0 1" at bounding box center [488, 22] width 976 height 44
click at [18, 21] on icon at bounding box center [20, 24] width 10 height 10
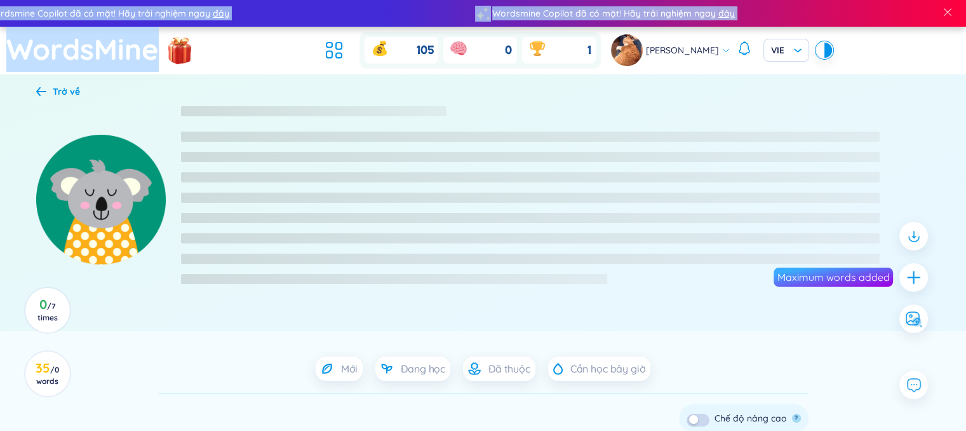
click at [16, 30] on div "Wordsmine Copilot đã có mặt! Hãy trải nghiệm ngay đây Wordsmine Copilot đã có m…" at bounding box center [483, 357] width 966 height 715
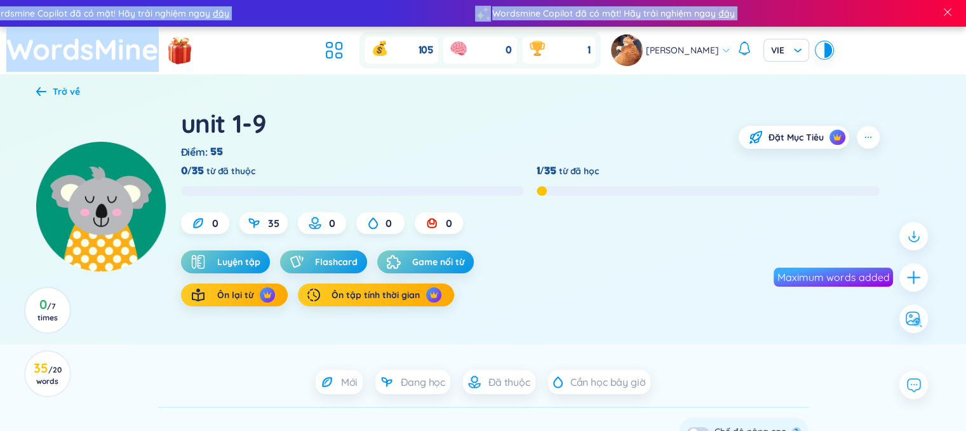
click at [68, 46] on h1 "WordsMine" at bounding box center [82, 49] width 152 height 45
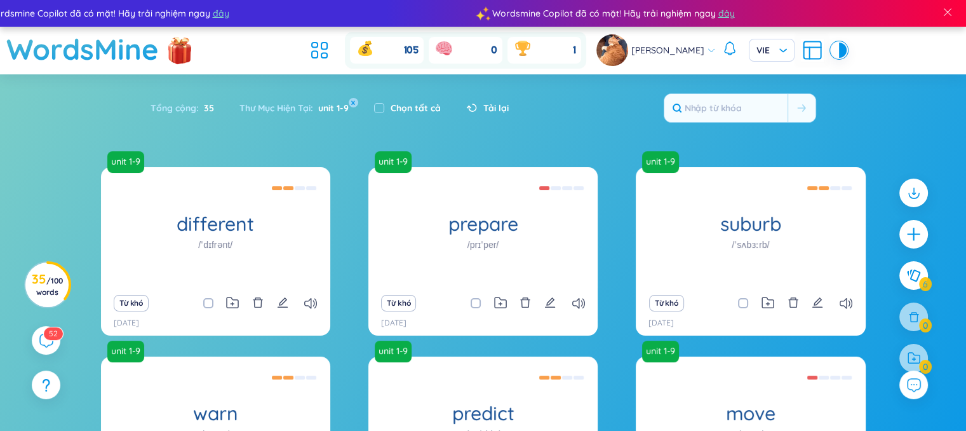
scroll to position [199, 0]
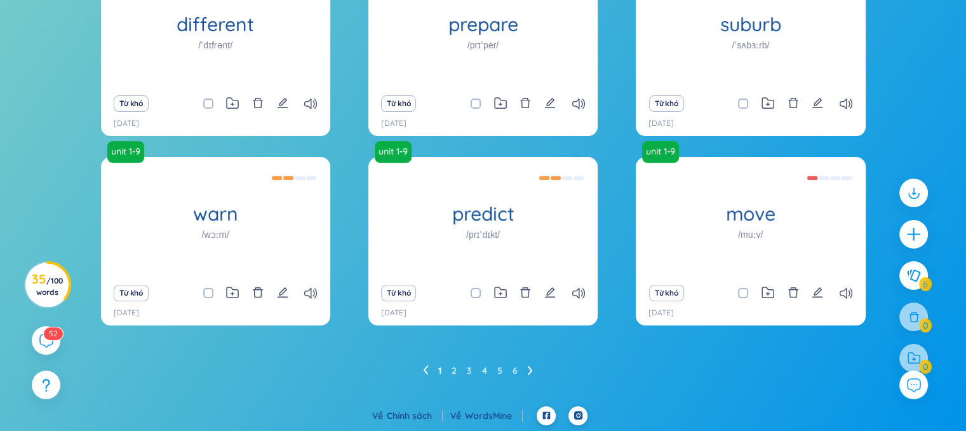
click at [480, 368] on ul "1 2 3 4 5 6" at bounding box center [483, 370] width 120 height 20
click at [485, 370] on link "4" at bounding box center [484, 370] width 5 height 19
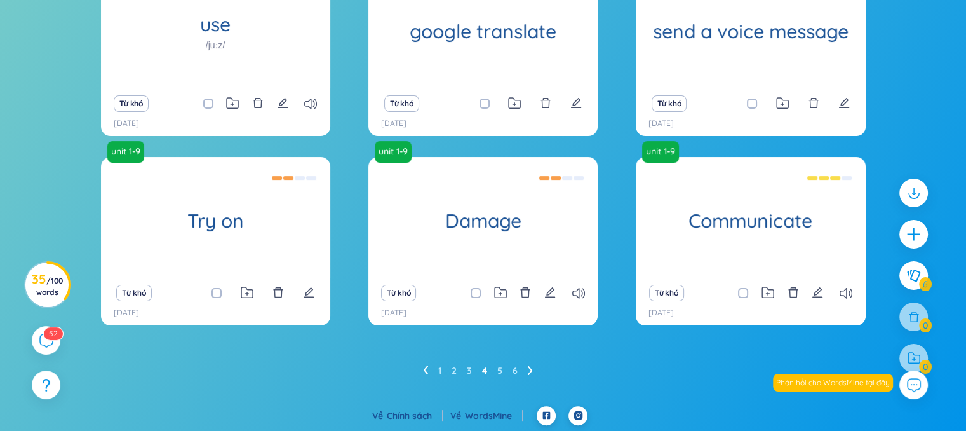
scroll to position [156, 0]
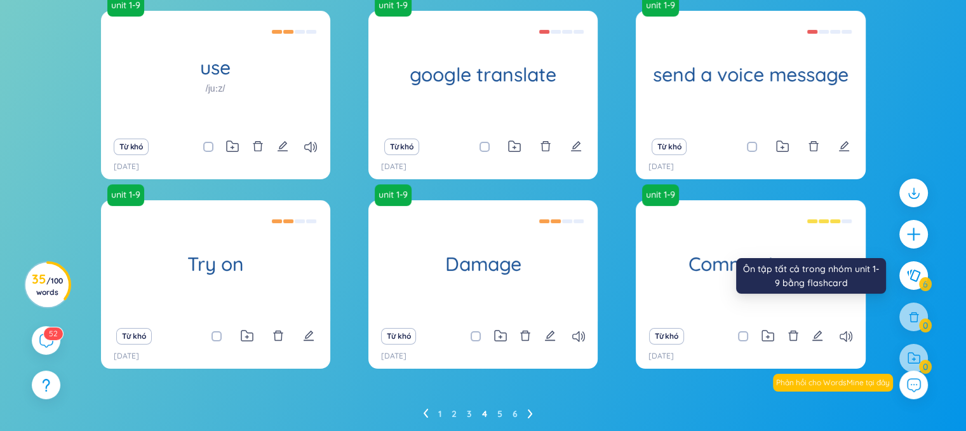
click at [780, 279] on icon at bounding box center [914, 275] width 14 height 13
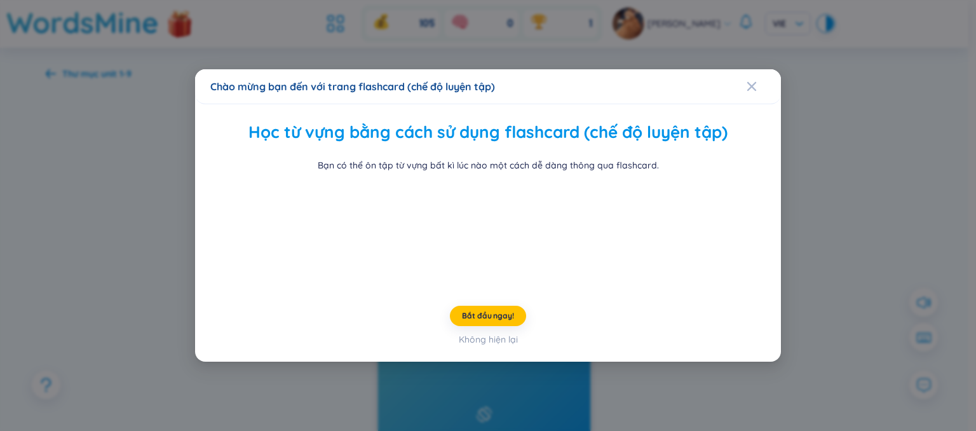
drag, startPoint x: 749, startPoint y: 24, endPoint x: 849, endPoint y: 52, distance: 103.8
click at [748, 69] on span "Close" at bounding box center [763, 86] width 34 height 34
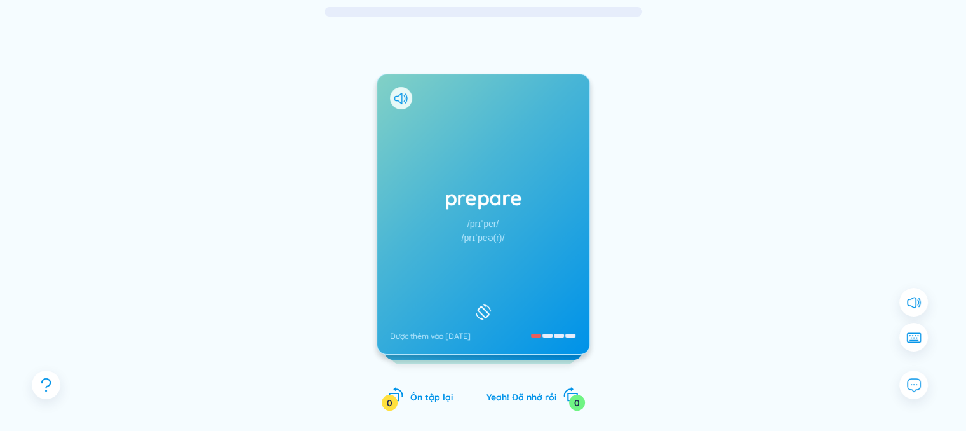
scroll to position [73, 0]
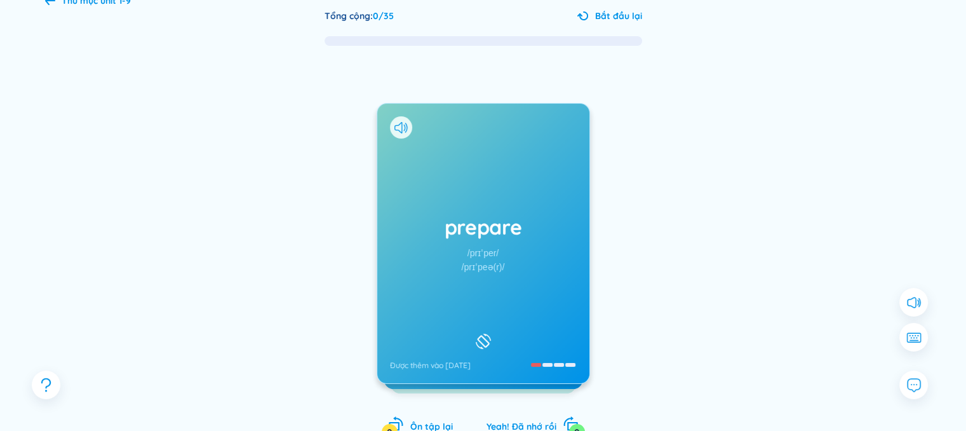
click at [418, 216] on h1 "prepare" at bounding box center [483, 227] width 187 height 28
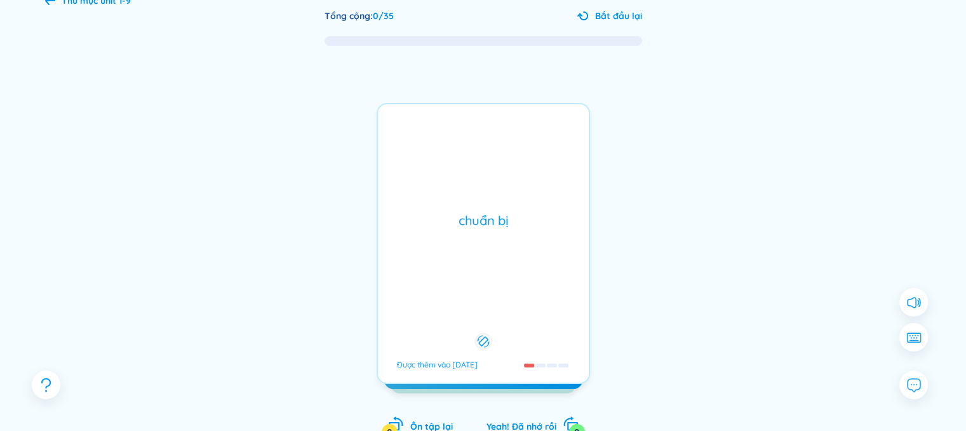
click at [437, 199] on div "chuẩn bị Được thêm vào [DATE]" at bounding box center [483, 243] width 213 height 281
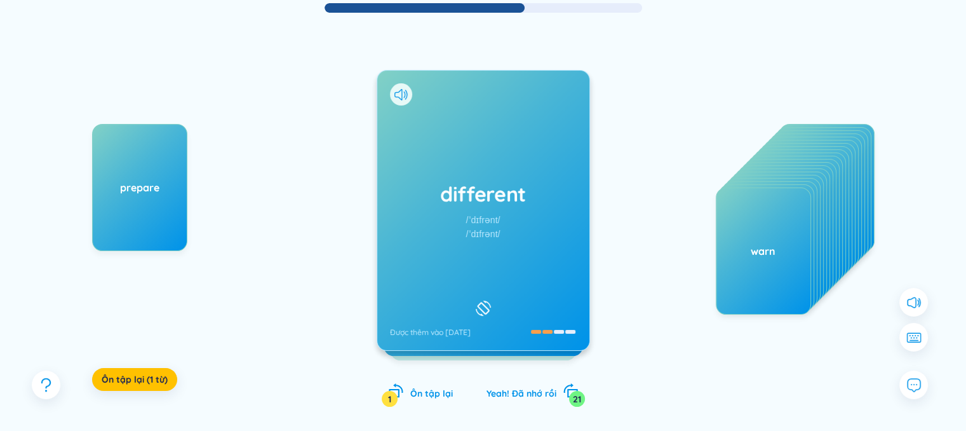
scroll to position [111, 0]
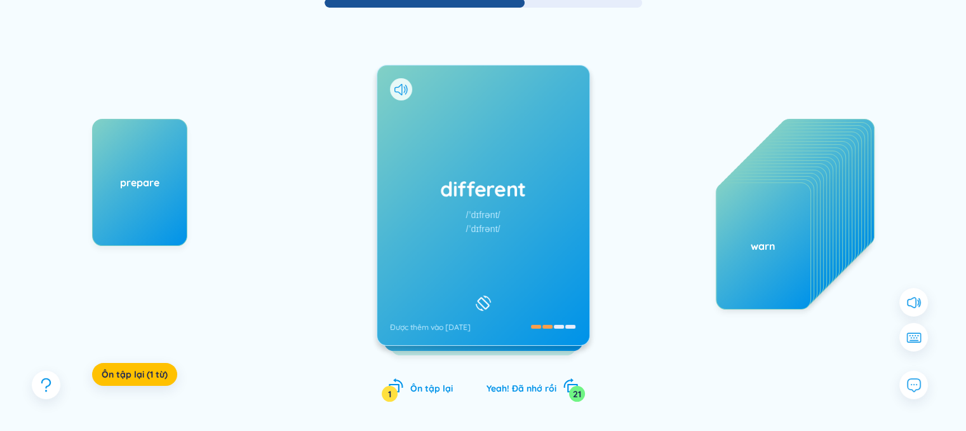
click at [564, 189] on h1 "different" at bounding box center [483, 189] width 187 height 28
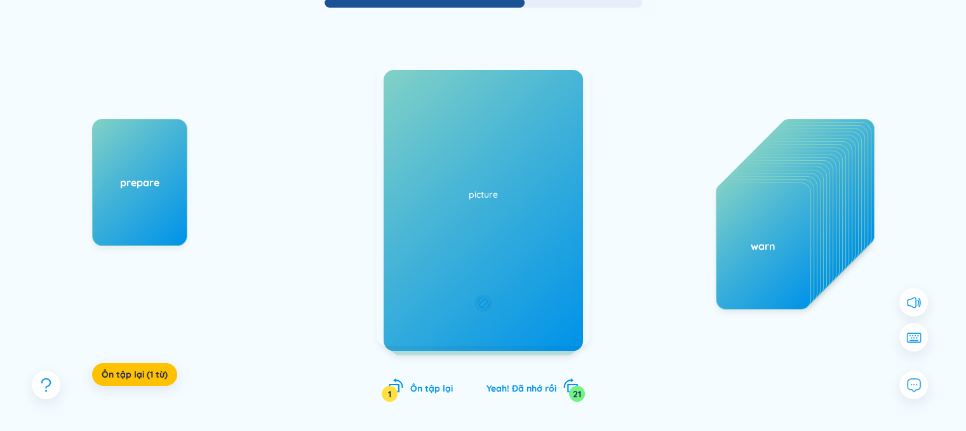
click at [529, 226] on div "khác nhau Được thêm vào [DATE]" at bounding box center [483, 205] width 213 height 281
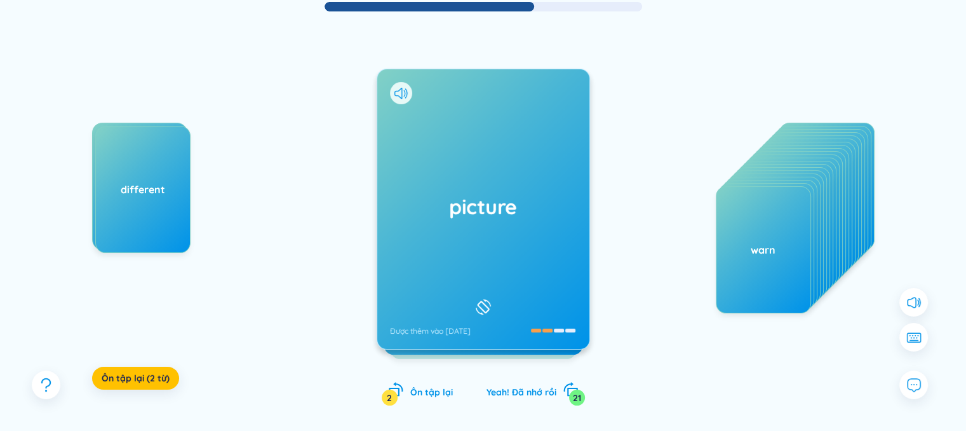
scroll to position [107, 0]
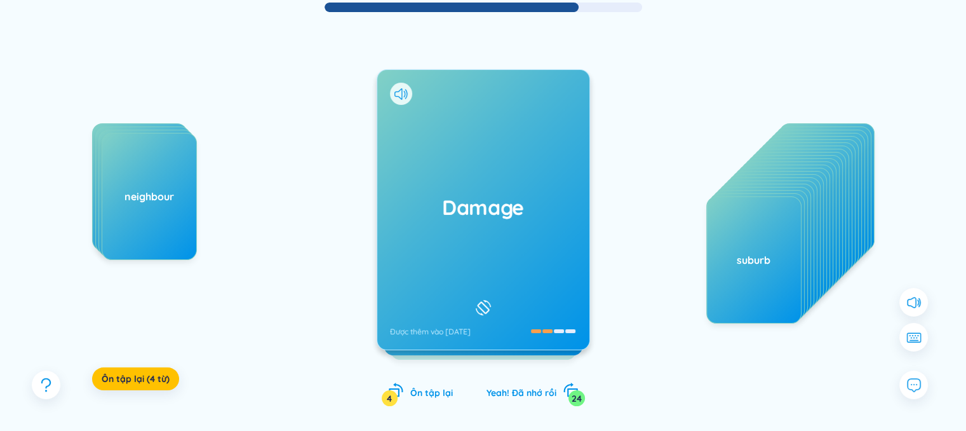
click at [546, 145] on div "Damage Được thêm vào [DATE]" at bounding box center [483, 210] width 212 height 280
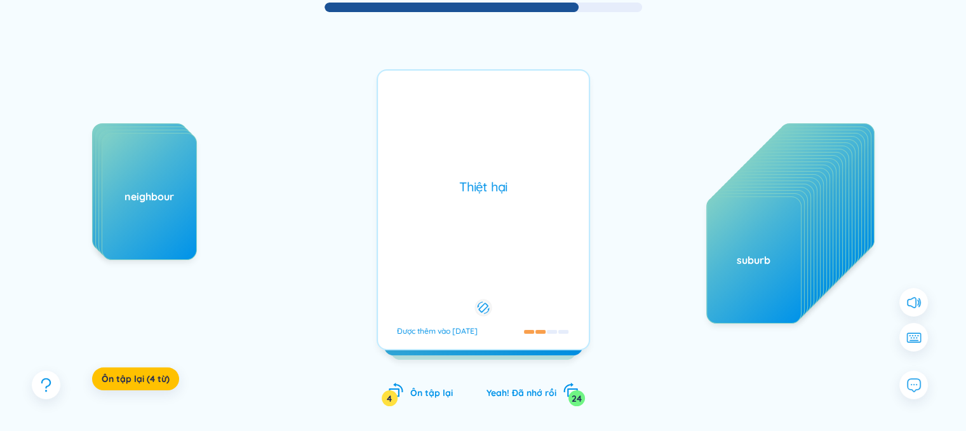
click at [544, 184] on div "Thiệt hại" at bounding box center [483, 187] width 198 height 18
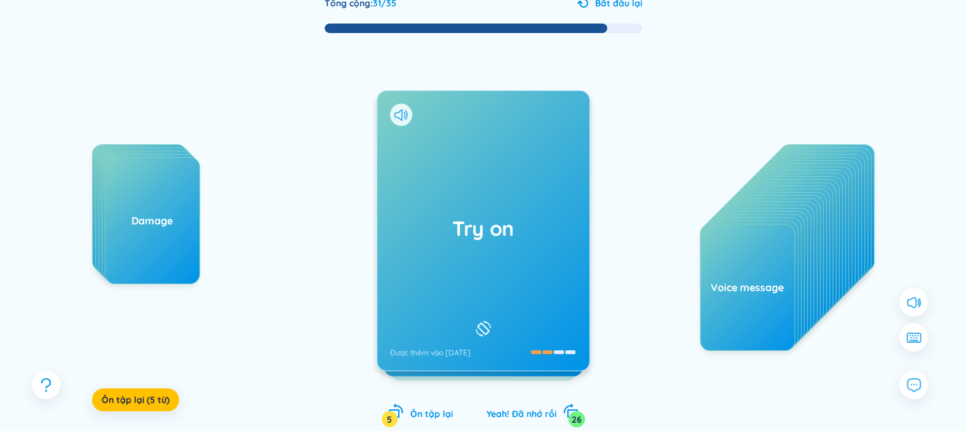
scroll to position [81, 0]
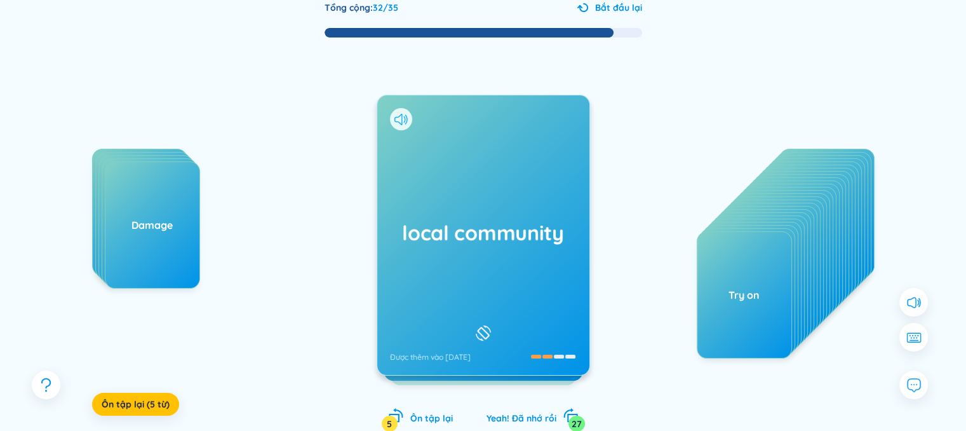
click at [396, 121] on icon at bounding box center [399, 119] width 8 height 11
click at [460, 203] on div "local community Được thêm vào [DATE]" at bounding box center [483, 235] width 212 height 280
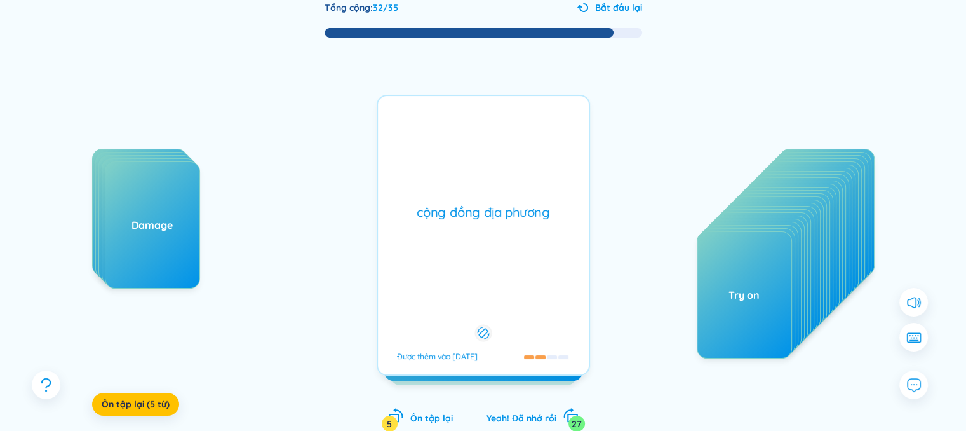
click at [460, 201] on div "cộng đồng địa phương Được thêm vào [DATE]" at bounding box center [483, 235] width 213 height 281
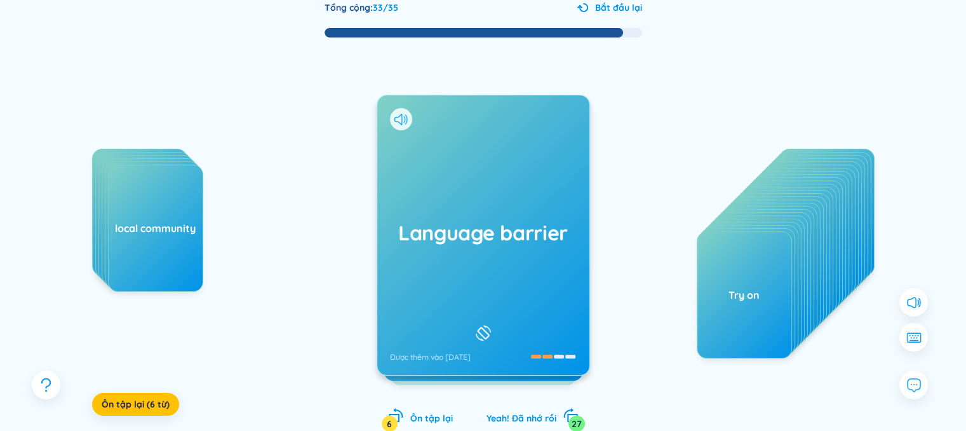
click at [403, 114] on icon at bounding box center [401, 119] width 13 height 11
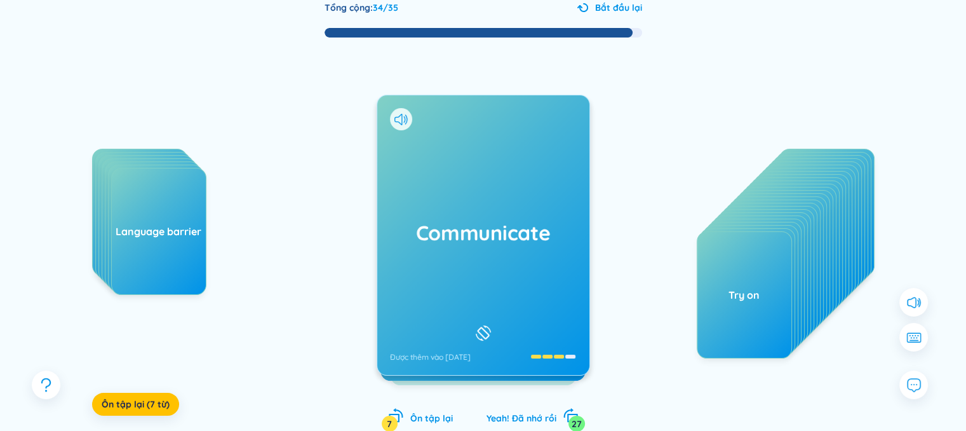
click at [435, 255] on div "Communicate Được thêm vào [DATE]" at bounding box center [483, 235] width 212 height 280
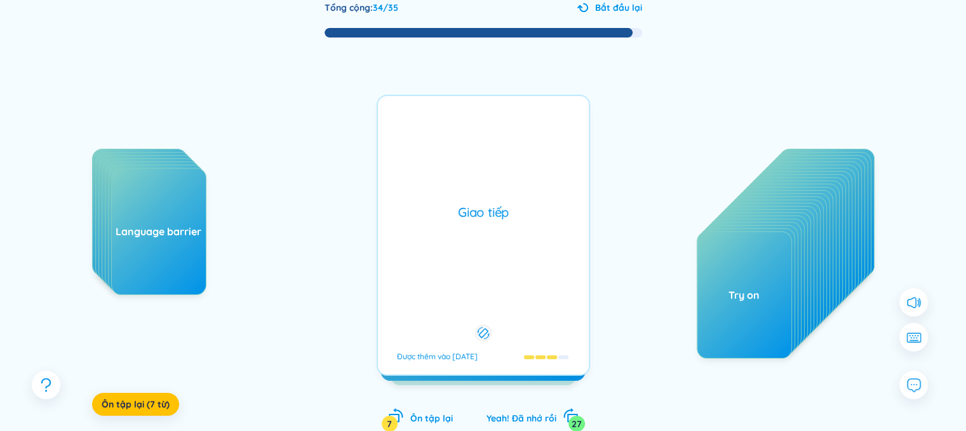
click at [492, 211] on div "Giao tiếp" at bounding box center [483, 212] width 198 height 18
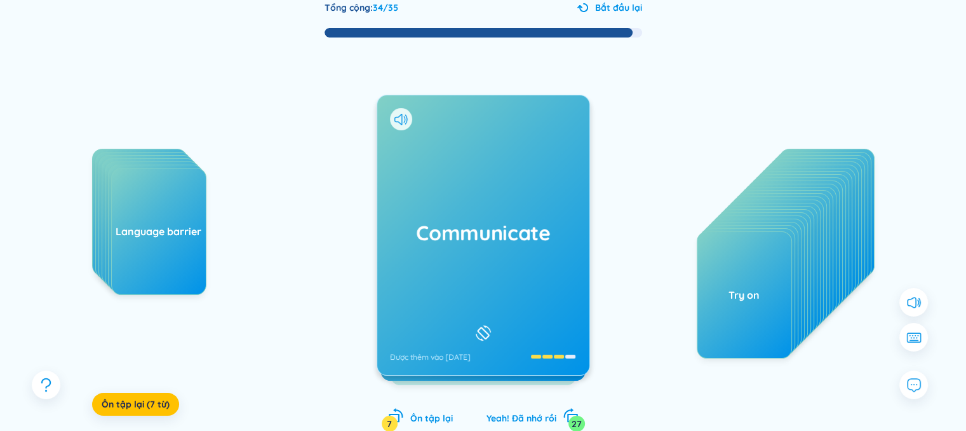
drag, startPoint x: 492, startPoint y: 211, endPoint x: 369, endPoint y: 209, distance: 123.3
click at [369, 209] on div "prepare different picture neighbour Damage local community Language barrier Ôn …" at bounding box center [483, 248] width 877 height 418
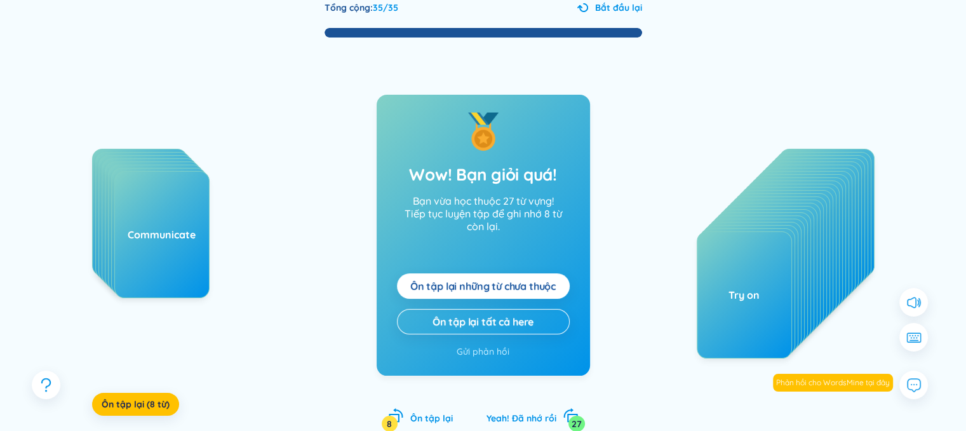
click at [482, 283] on span "Ôn tập lại những từ chưa thuộc" at bounding box center [482, 286] width 145 height 14
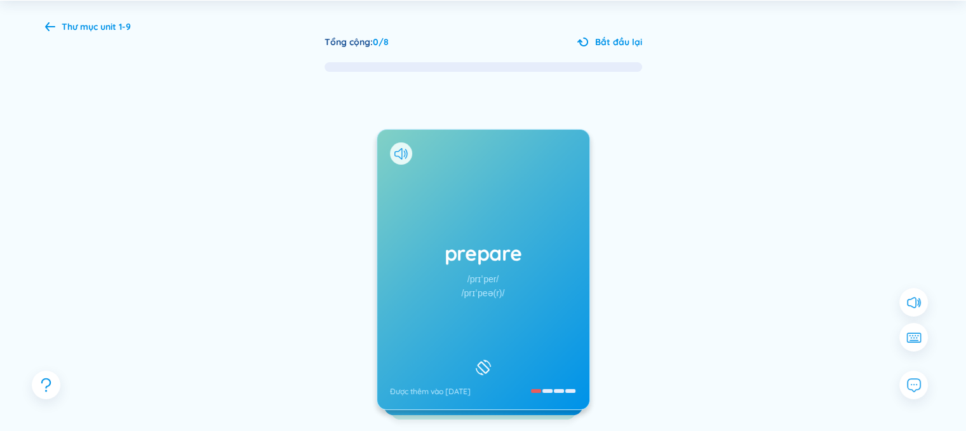
scroll to position [45, 0]
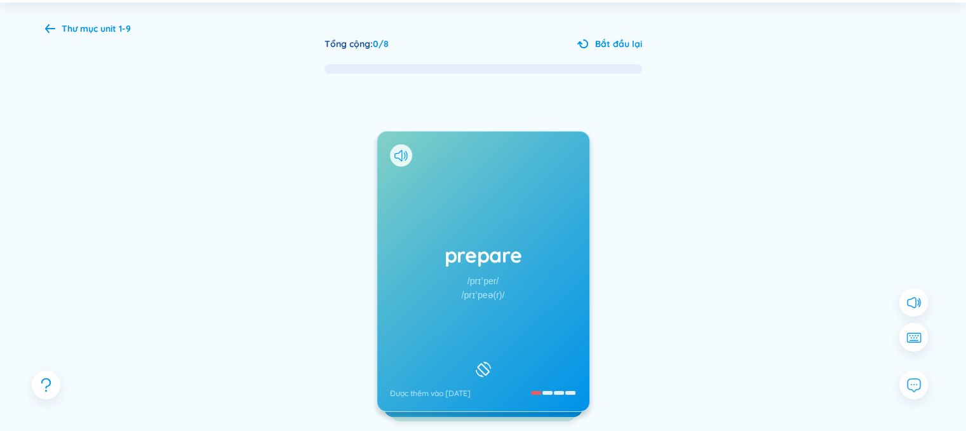
click at [111, 24] on b "unit 1-9" at bounding box center [115, 28] width 30 height 11
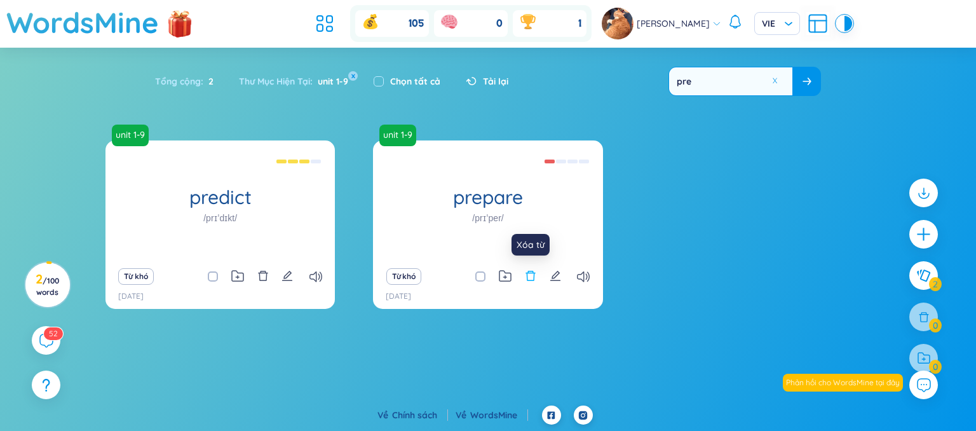
type input "pre"
click at [533, 277] on icon "delete" at bounding box center [530, 275] width 11 height 11
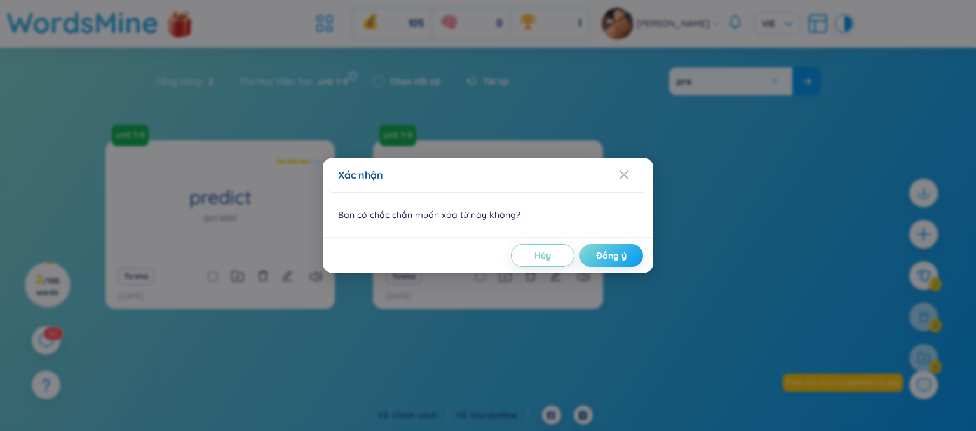
click at [628, 257] on button "Đồng ý" at bounding box center [611, 255] width 64 height 23
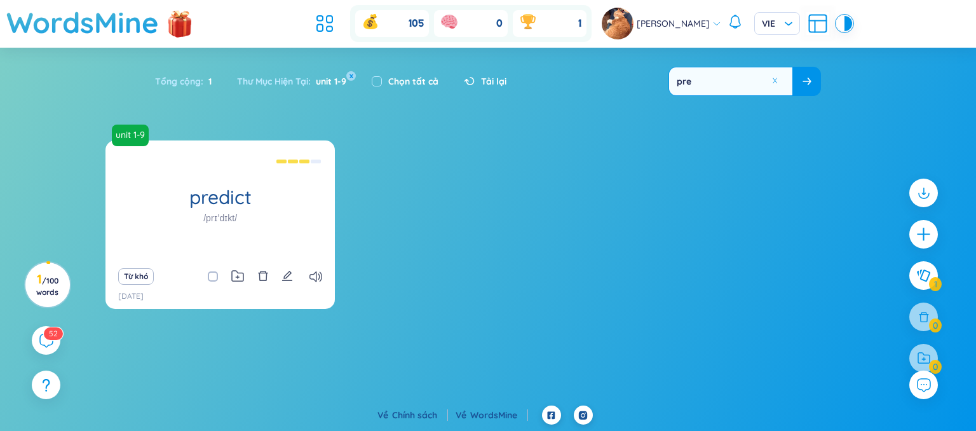
click at [771, 86] on div at bounding box center [775, 81] width 10 height 28
click at [776, 82] on button at bounding box center [777, 81] width 19 height 16
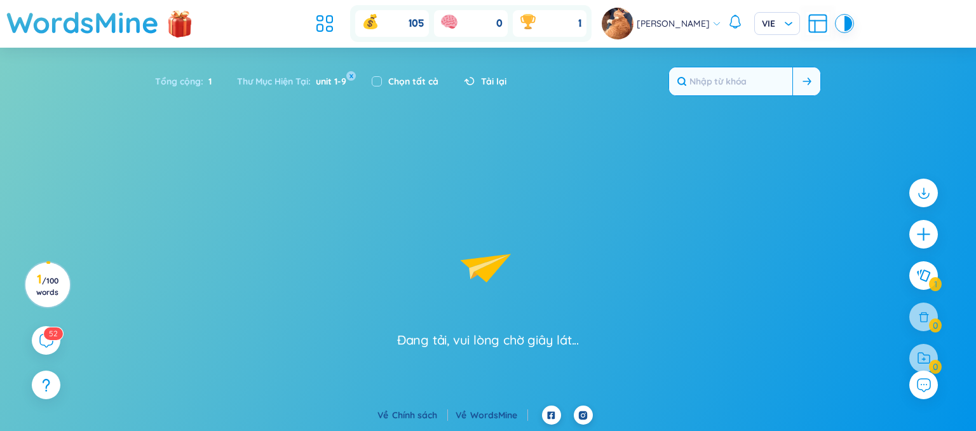
click at [738, 85] on input "text" at bounding box center [730, 81] width 123 height 28
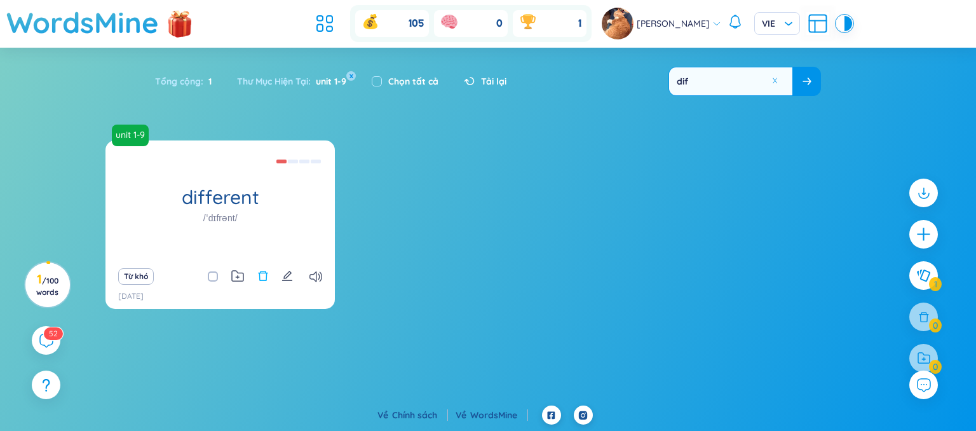
type input "dif"
click at [268, 277] on icon "delete" at bounding box center [262, 275] width 11 height 11
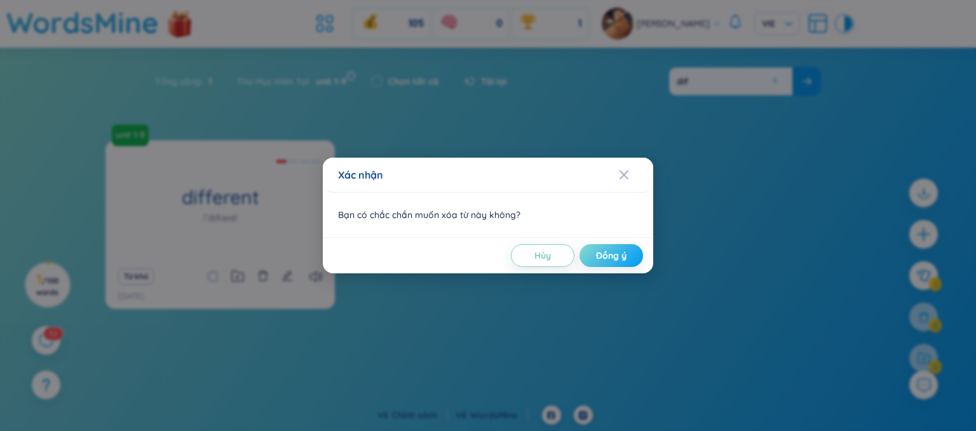
click at [606, 249] on span "Đồng ý" at bounding box center [611, 255] width 30 height 13
